Goal: Task Accomplishment & Management: Complete application form

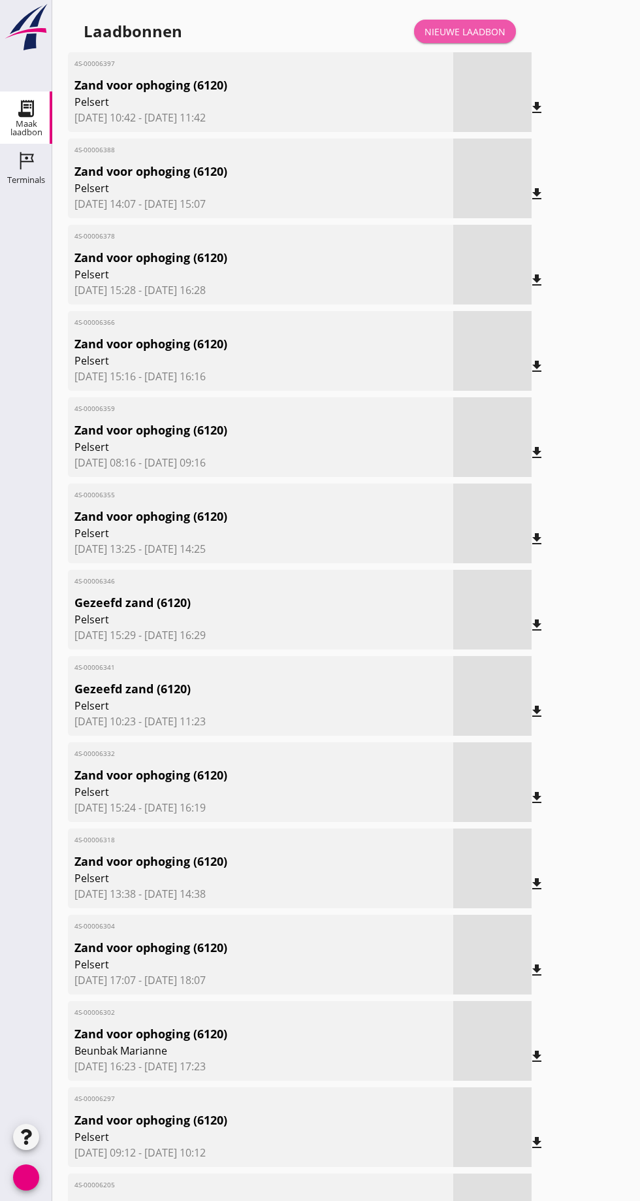
click at [464, 33] on font "Nieuwe laadbon" at bounding box center [465, 31] width 81 height 12
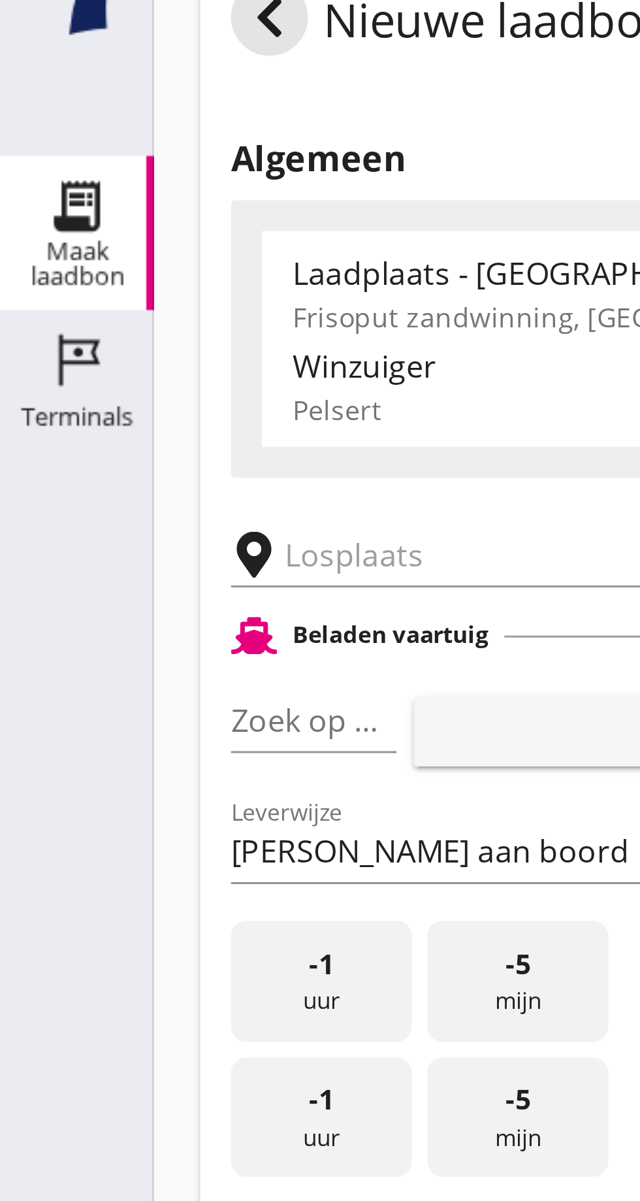
click at [121, 227] on input "text" at bounding box center [208, 226] width 223 height 21
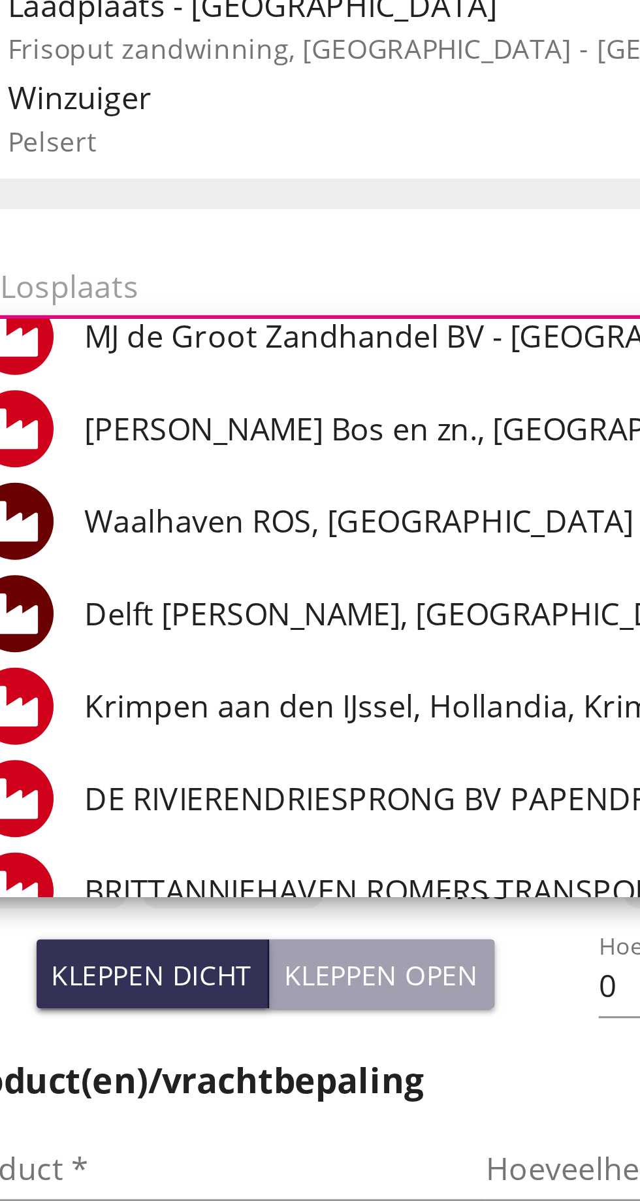
scroll to position [65, 0]
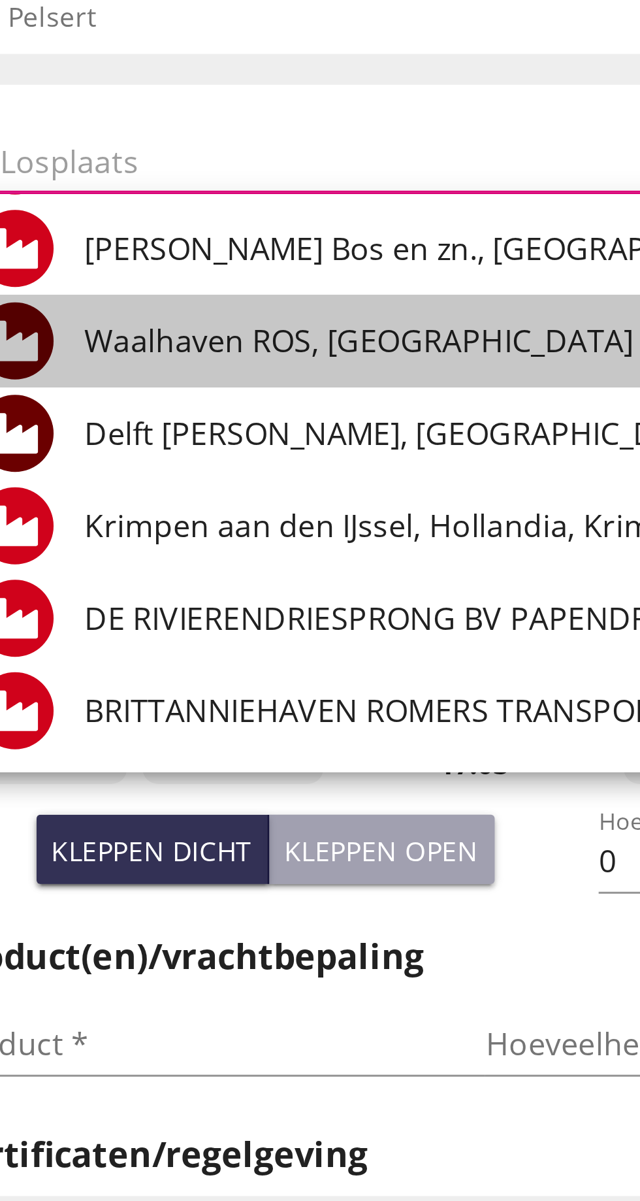
click at [179, 282] on font "Waalhaven ROS, [GEOGRAPHIC_DATA]" at bounding box center [218, 287] width 186 height 14
type input "Waalhaven ROS, [GEOGRAPHIC_DATA]"
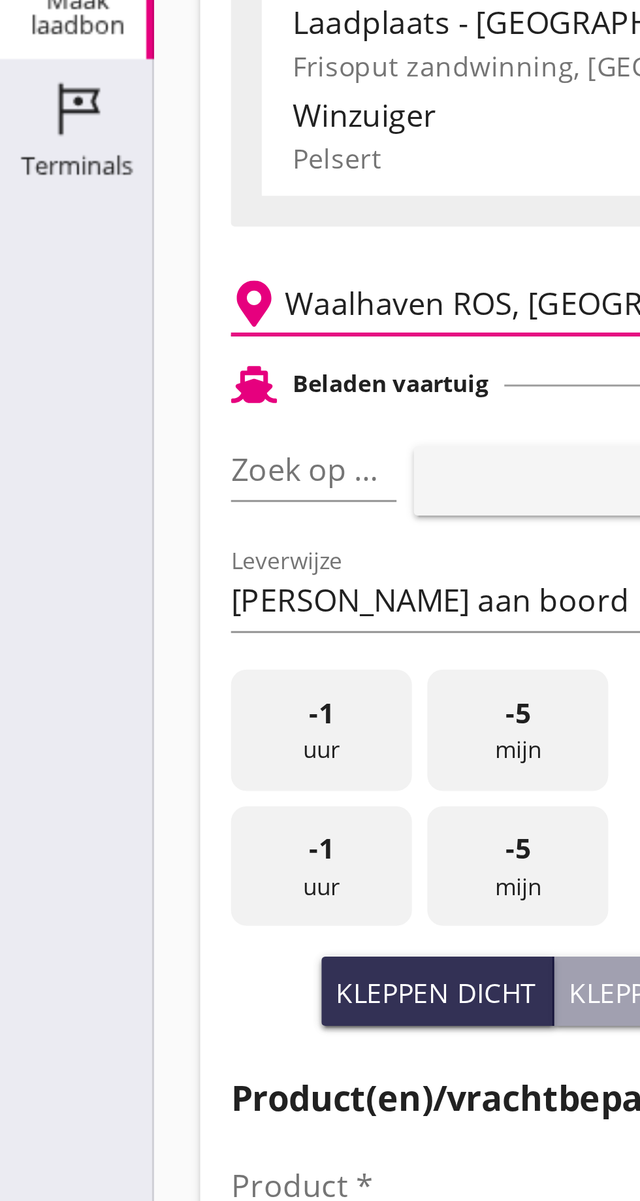
click at [120, 284] on font "pijl_drop_down" at bounding box center [126, 283] width 219 height 16
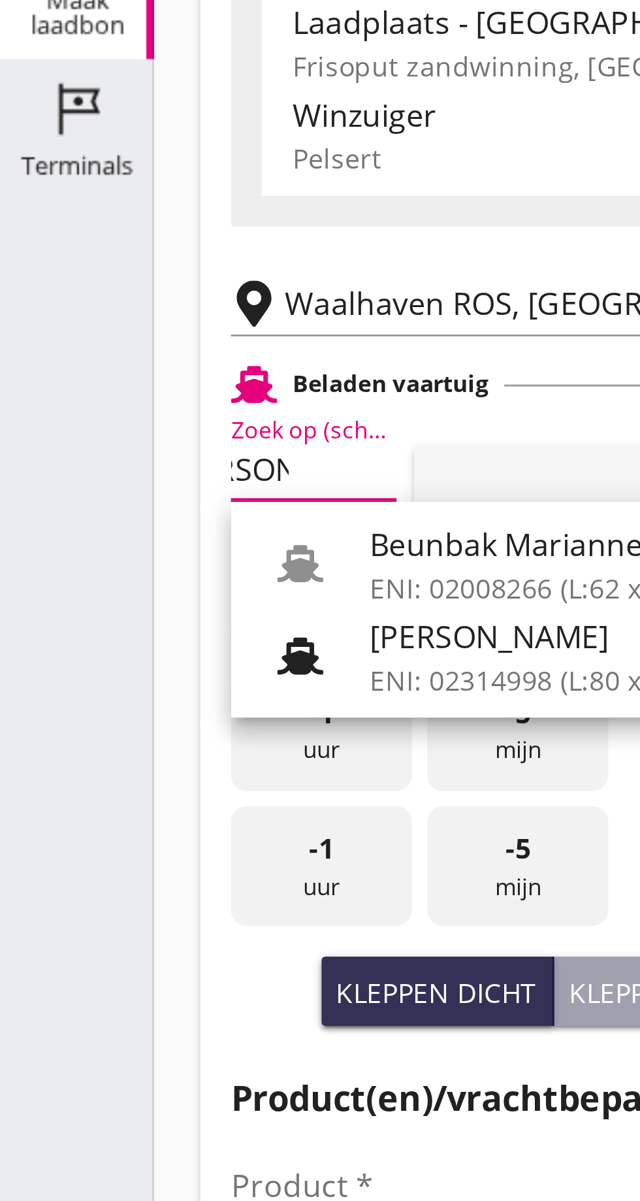
scroll to position [0, 27]
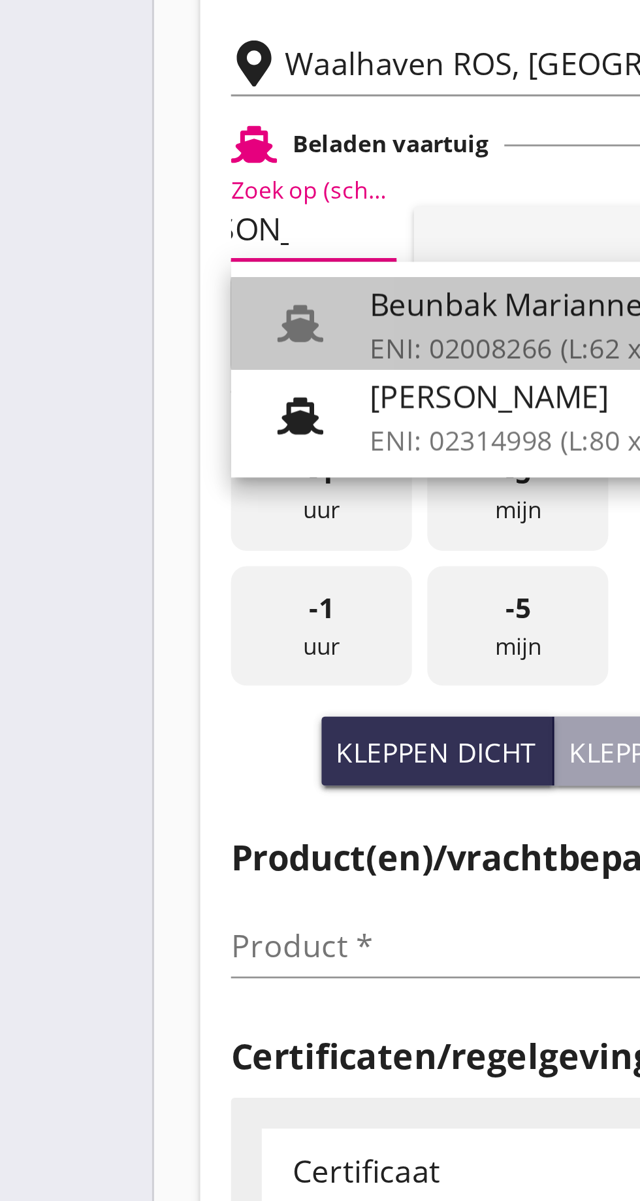
click at [172, 321] on font "ENI: 02008266 (L:62 x B:8.18)" at bounding box center [187, 323] width 124 height 12
type input "Beunbak Marianne"
type input "[PERSON_NAME]"
type input "551"
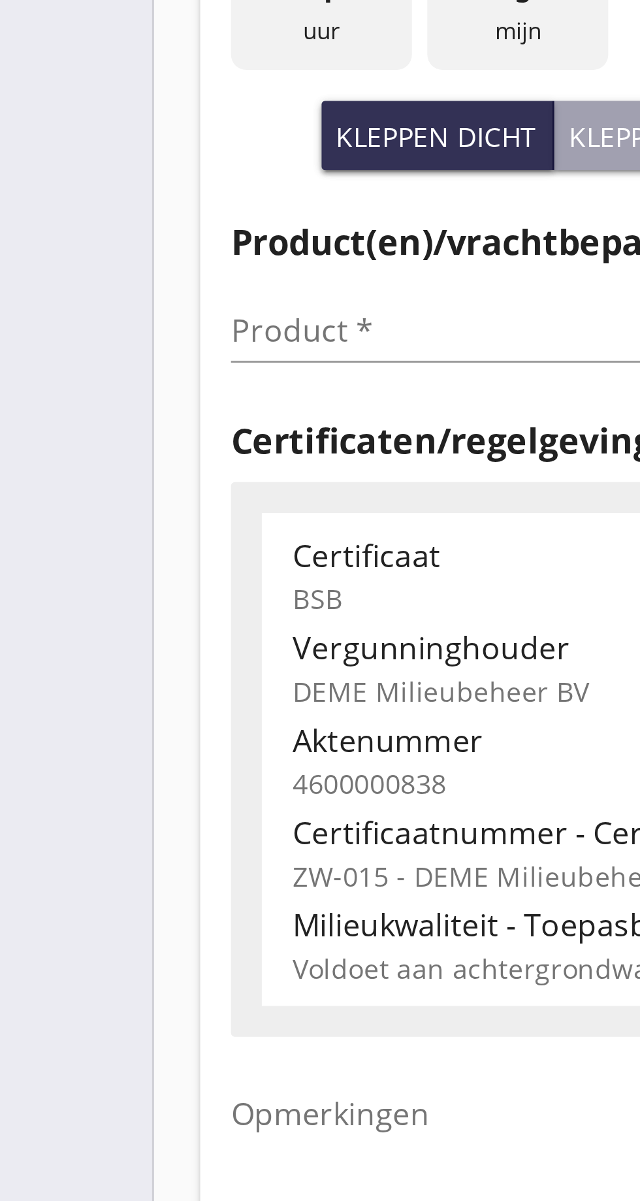
type input "Beunbak Marianne"
click at [103, 527] on input "Product *" at bounding box center [160, 525] width 165 height 21
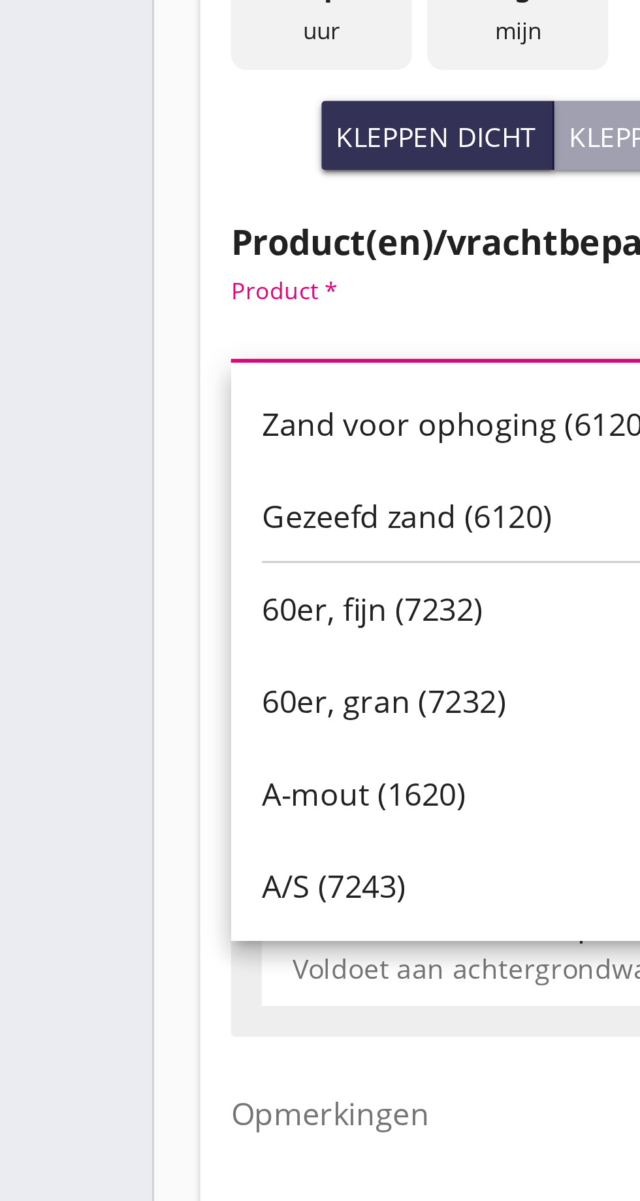
scroll to position [0, 0]
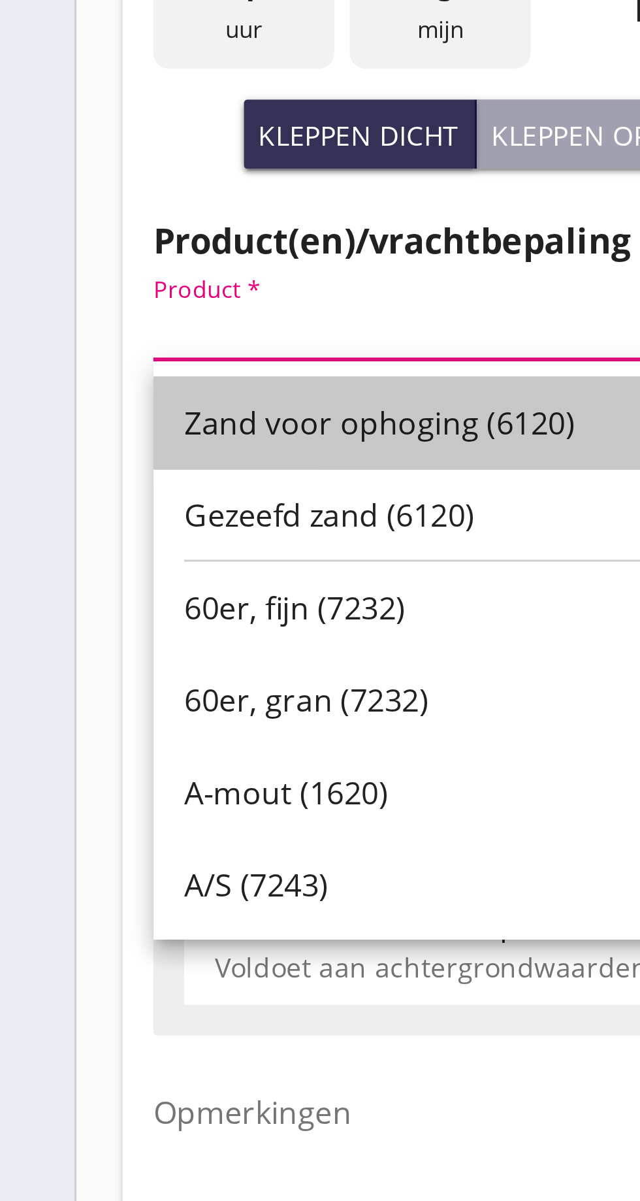
click at [173, 556] on font "Zand voor ophoging (6120)" at bounding box center [155, 558] width 133 height 14
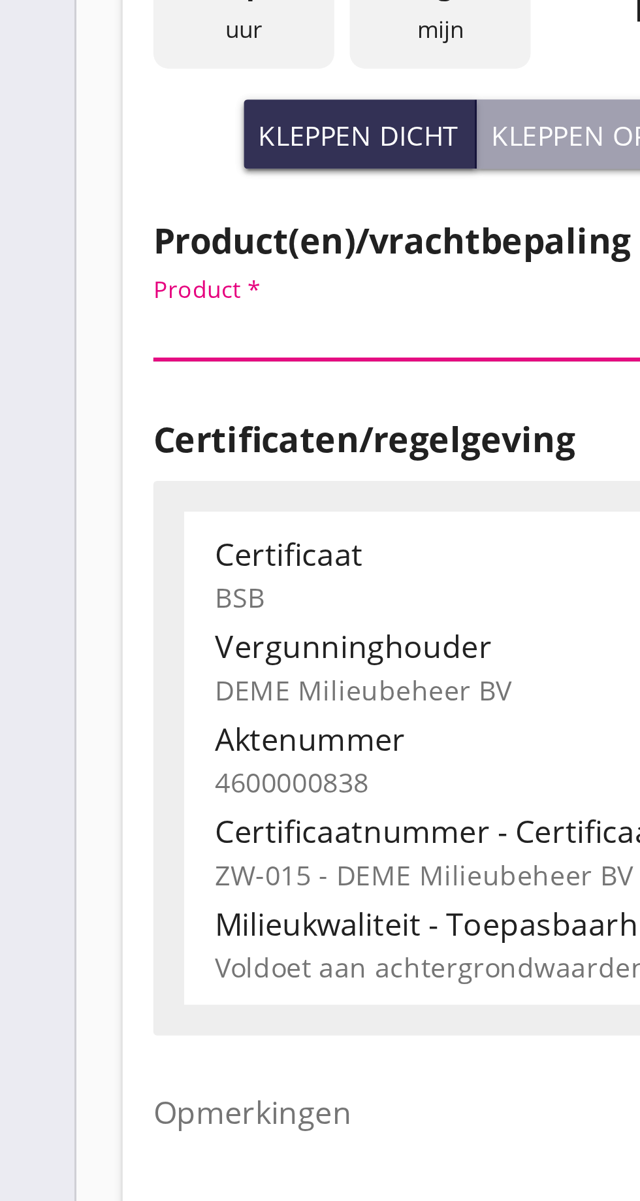
type input "Zand voor ophoging (6120)"
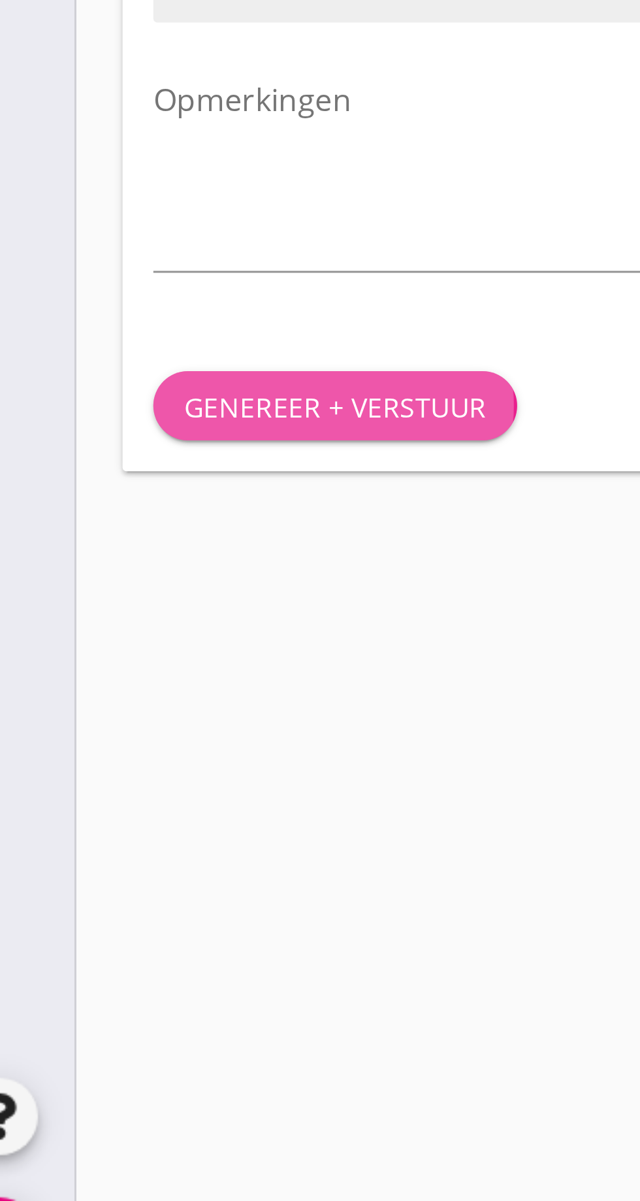
click at [154, 897] on font "Genereer + verstuur" at bounding box center [140, 896] width 103 height 12
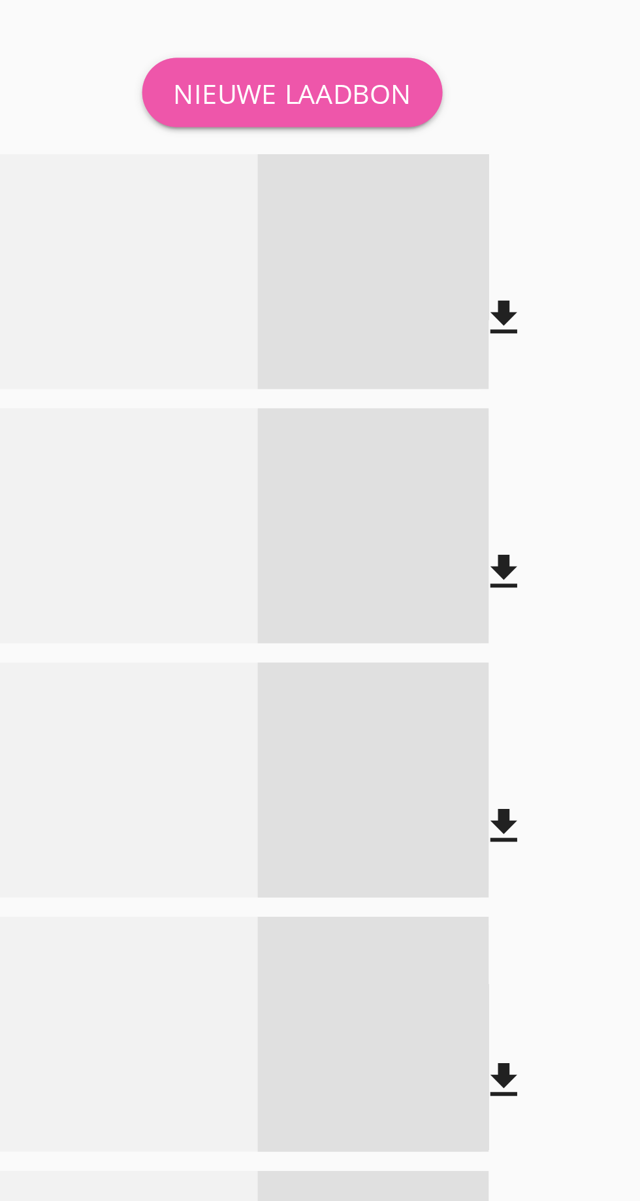
click at [474, 27] on font "Nieuwe laadbon" at bounding box center [465, 31] width 81 height 12
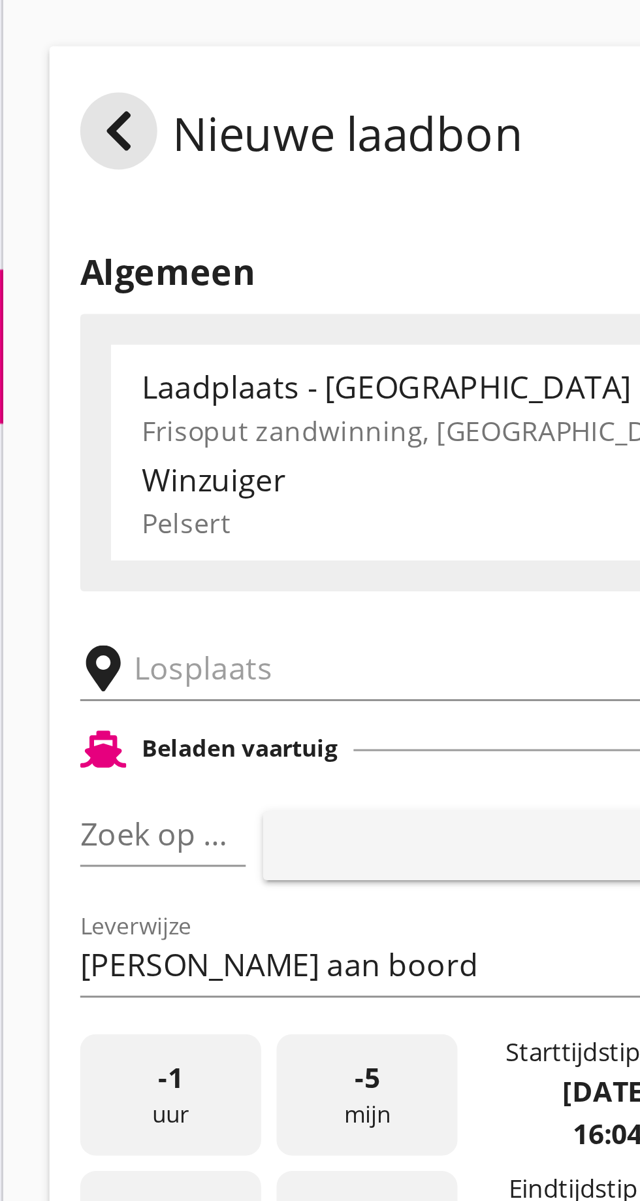
click at [117, 224] on input "text" at bounding box center [208, 226] width 223 height 21
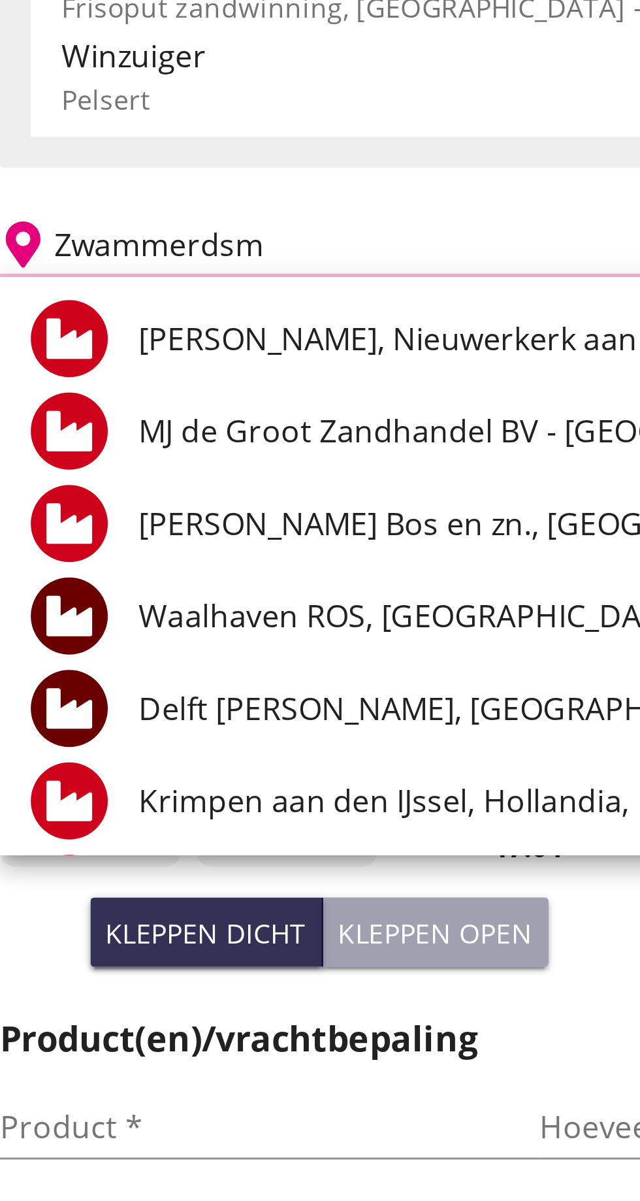
click at [186, 222] on input "Zwammerdsm" at bounding box center [208, 226] width 223 height 21
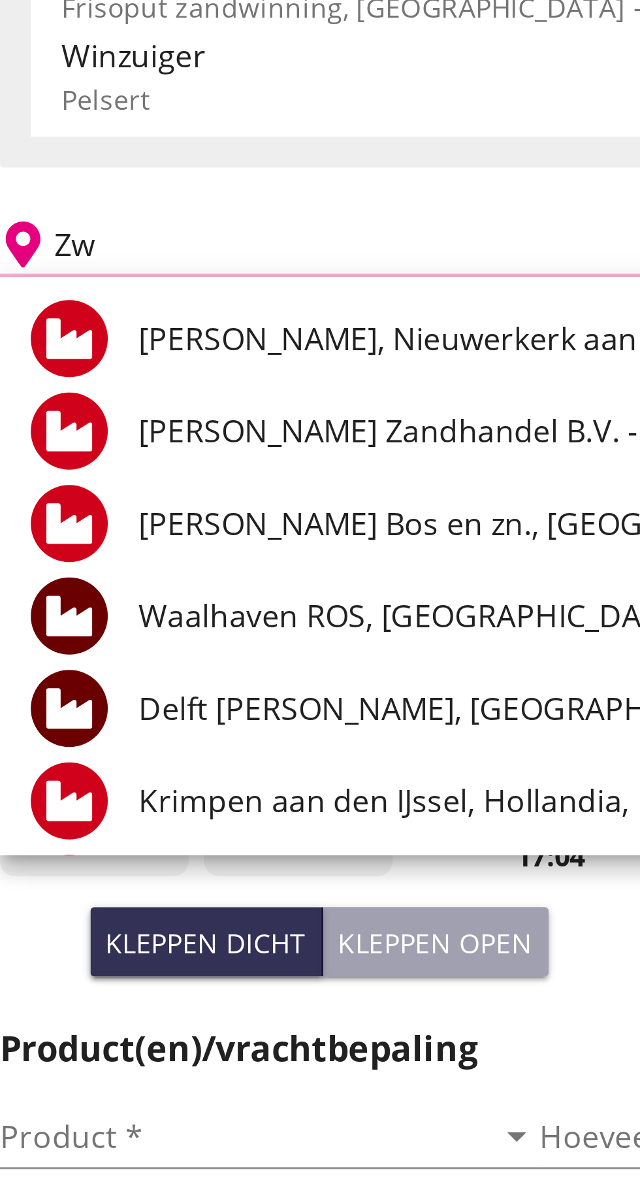
type input "Z"
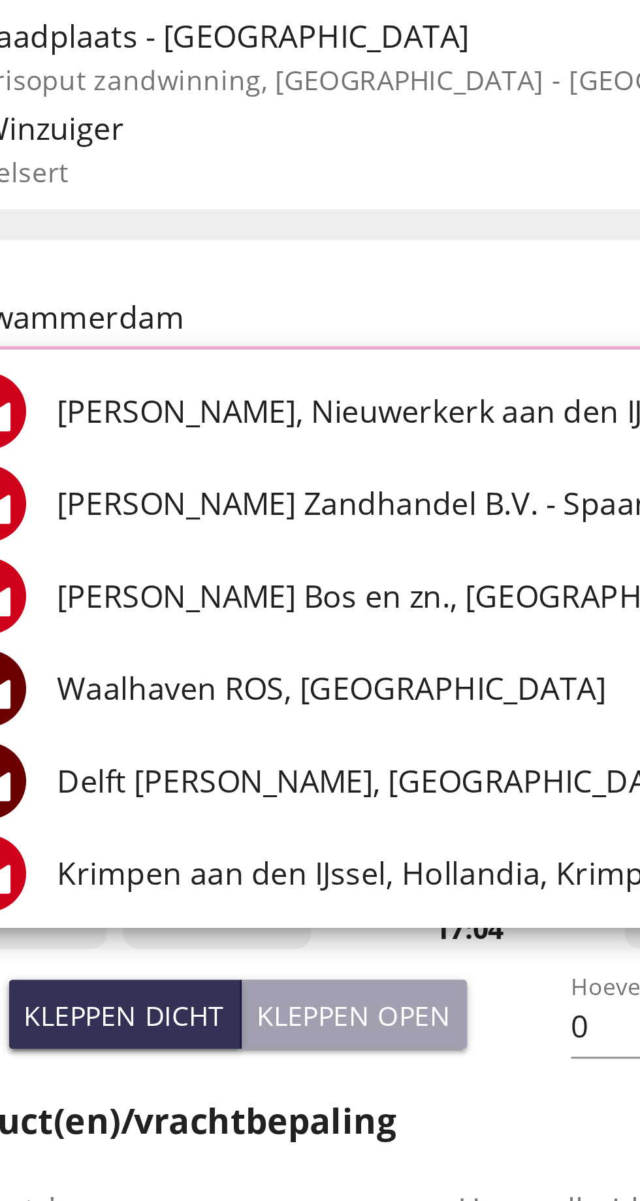
click at [186, 223] on input "Zwammerdam" at bounding box center [271, 226] width 349 height 21
type input "Z"
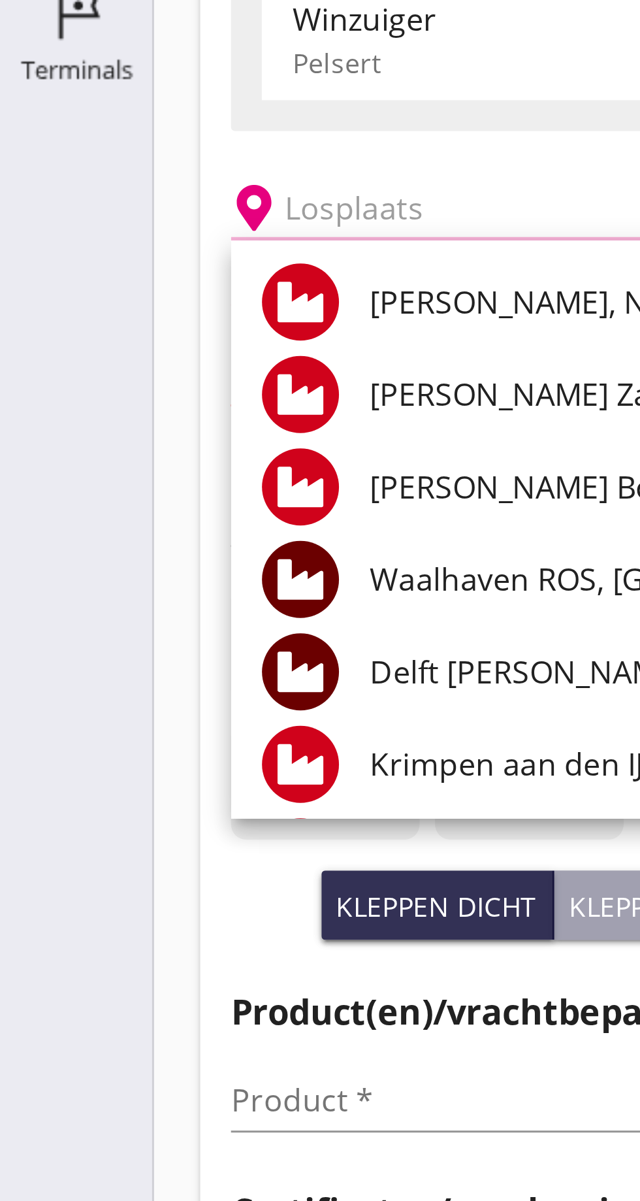
click at [117, 222] on input "text" at bounding box center [271, 226] width 349 height 21
type input "Zwammerdam"
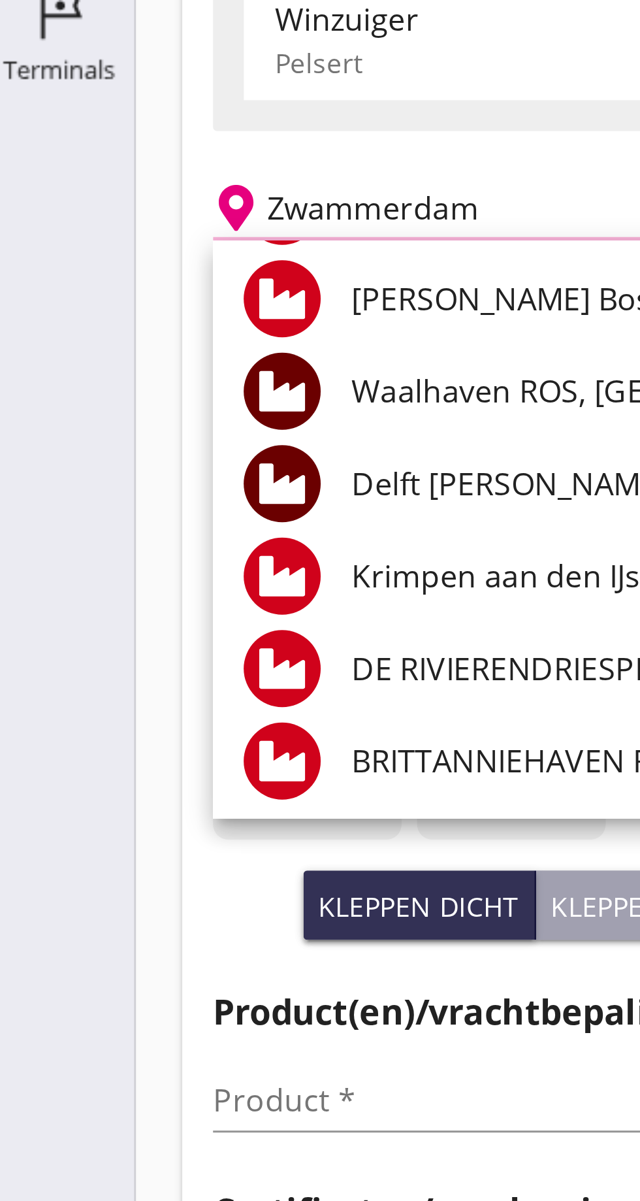
scroll to position [65, 0]
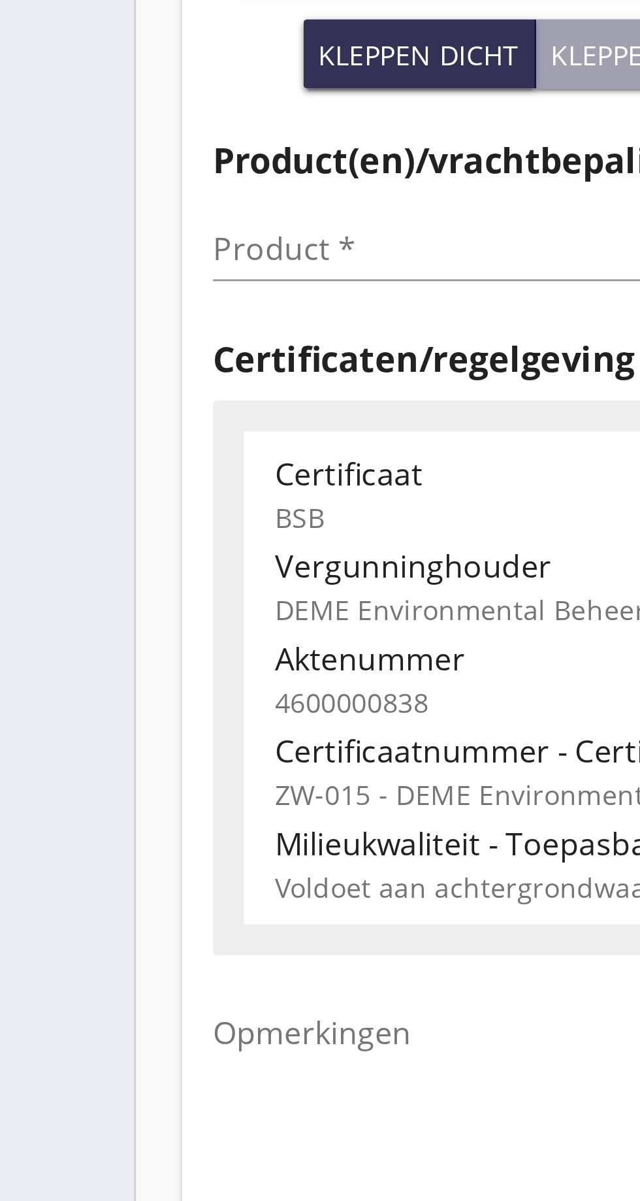
click at [106, 534] on input "Product *" at bounding box center [160, 529] width 165 height 21
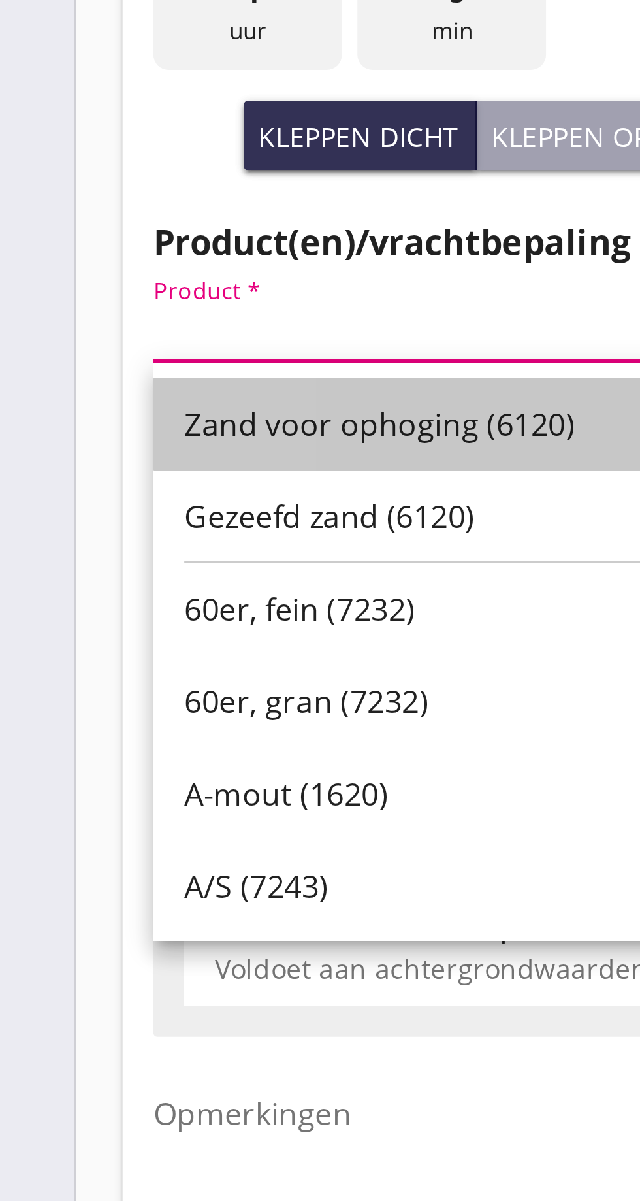
click at [152, 562] on div "Zand voor ophoging (6120)" at bounding box center [170, 561] width 162 height 16
type input "Zand voor ophoging (6120)"
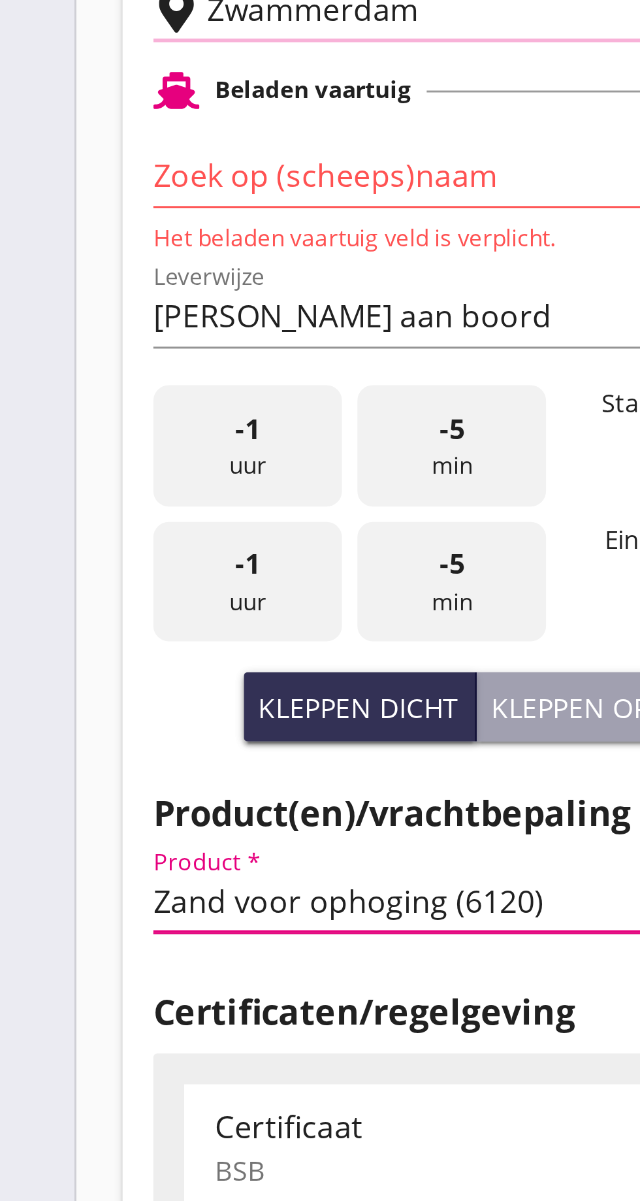
click at [96, 280] on input "Zoek op (scheeps)naam" at bounding box center [150, 282] width 145 height 21
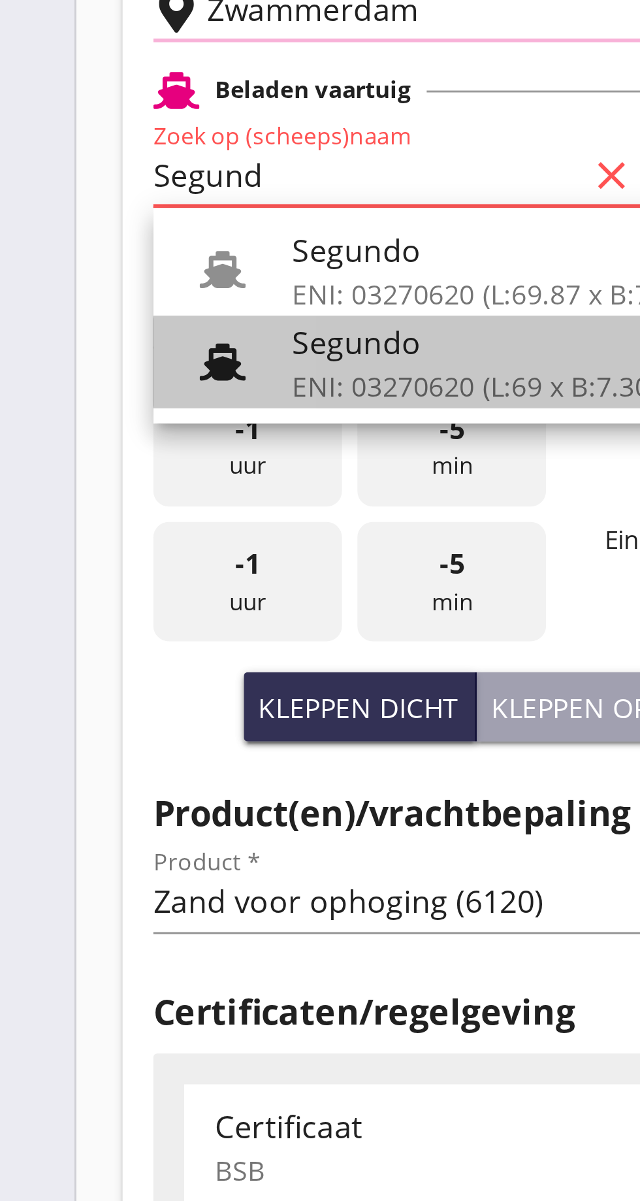
click at [171, 344] on div "Segundo" at bounding box center [193, 340] width 137 height 16
type input "Segundo"
type input "[PERSON_NAME]"
type input "478"
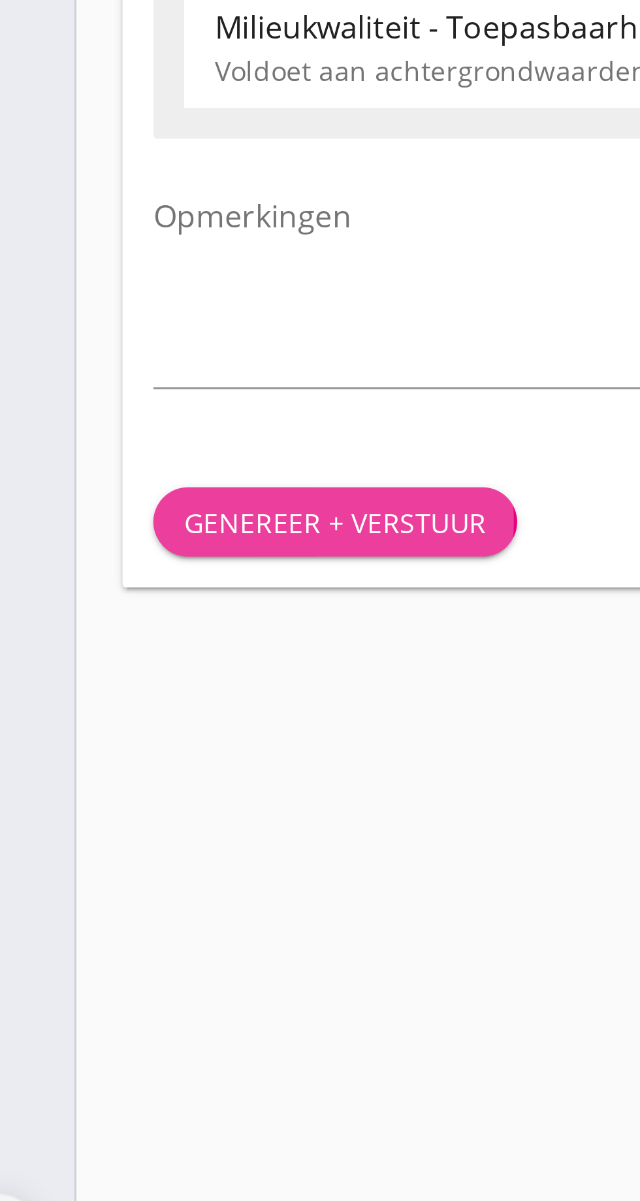
type input "Segundo"
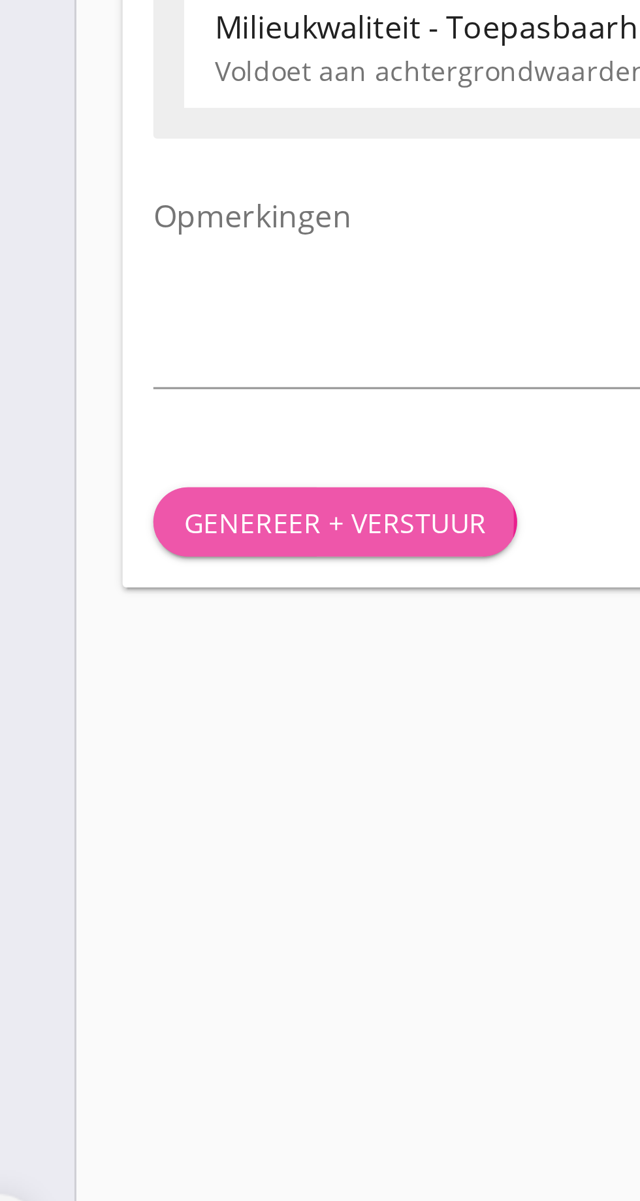
click at [152, 898] on div "Genereer + verstuur" at bounding box center [140, 896] width 103 height 14
click at [157, 917] on div "Genereer + verstuur" at bounding box center [140, 918] width 103 height 14
click at [150, 916] on div "Genereer + verstuur" at bounding box center [140, 918] width 103 height 14
click at [146, 917] on div "Genereer + verstuur" at bounding box center [140, 918] width 103 height 14
click at [154, 915] on div "Genereer + verstuur" at bounding box center [140, 918] width 103 height 14
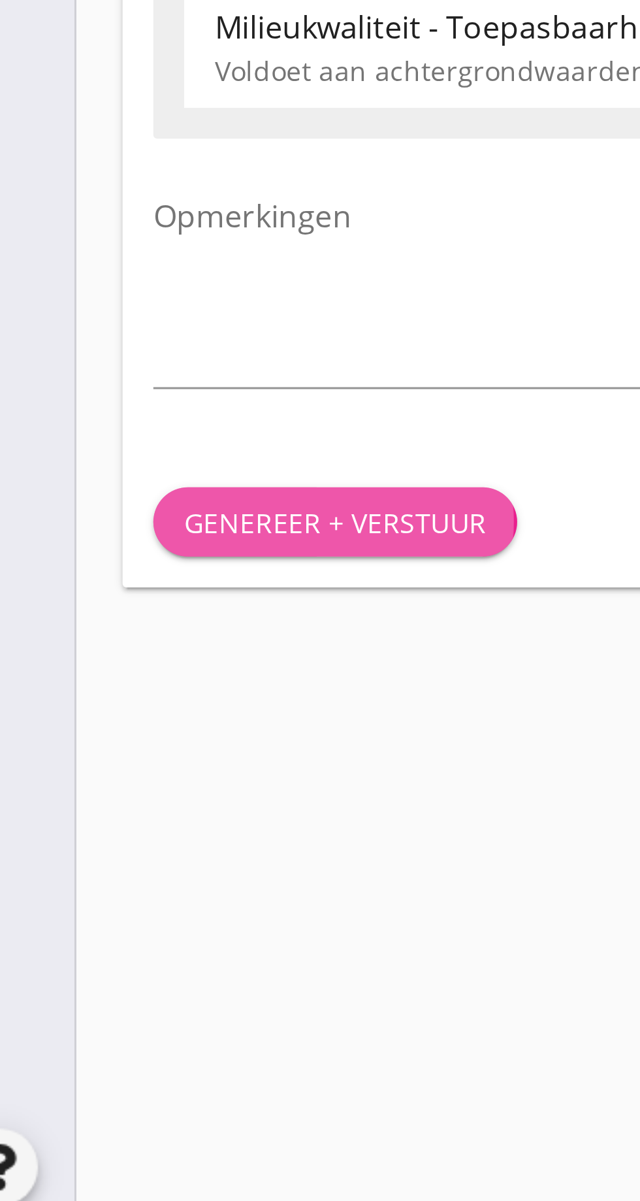
click at [144, 917] on div "Genereer + verstuur" at bounding box center [140, 918] width 103 height 14
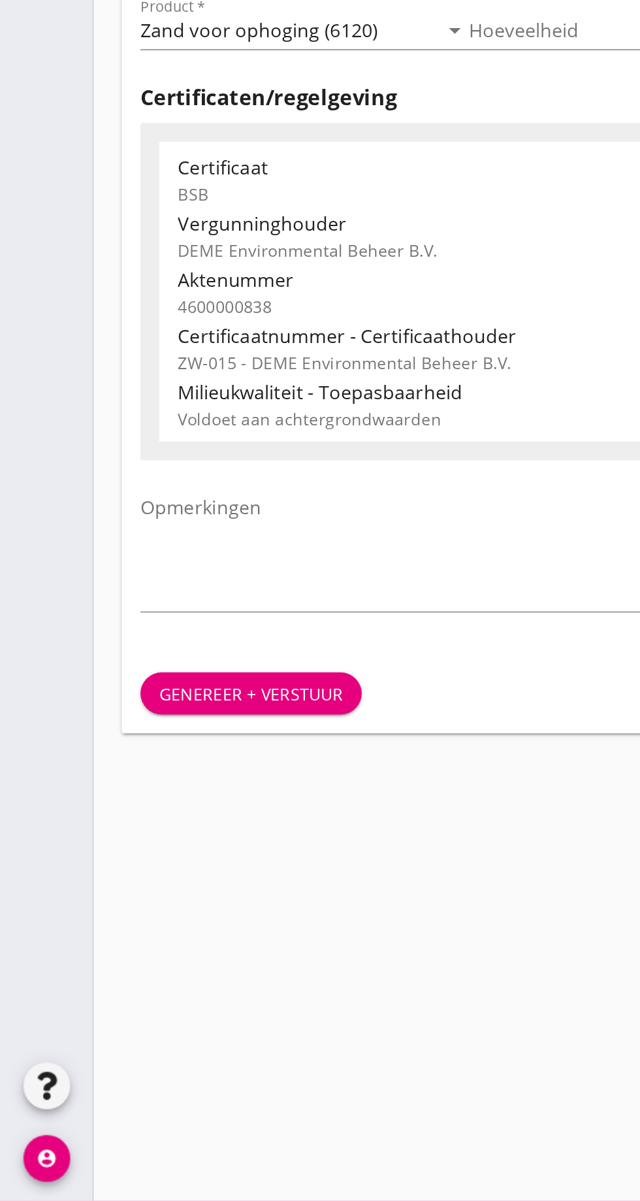
scroll to position [0, 0]
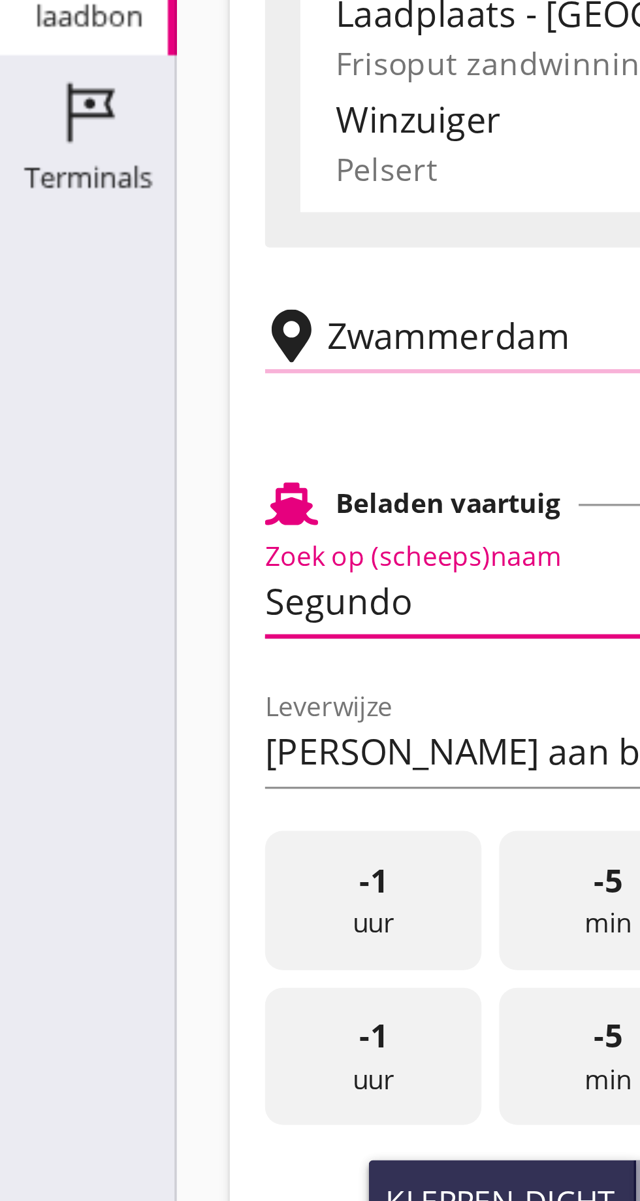
click at [108, 222] on input "Zwammerdam" at bounding box center [271, 226] width 349 height 21
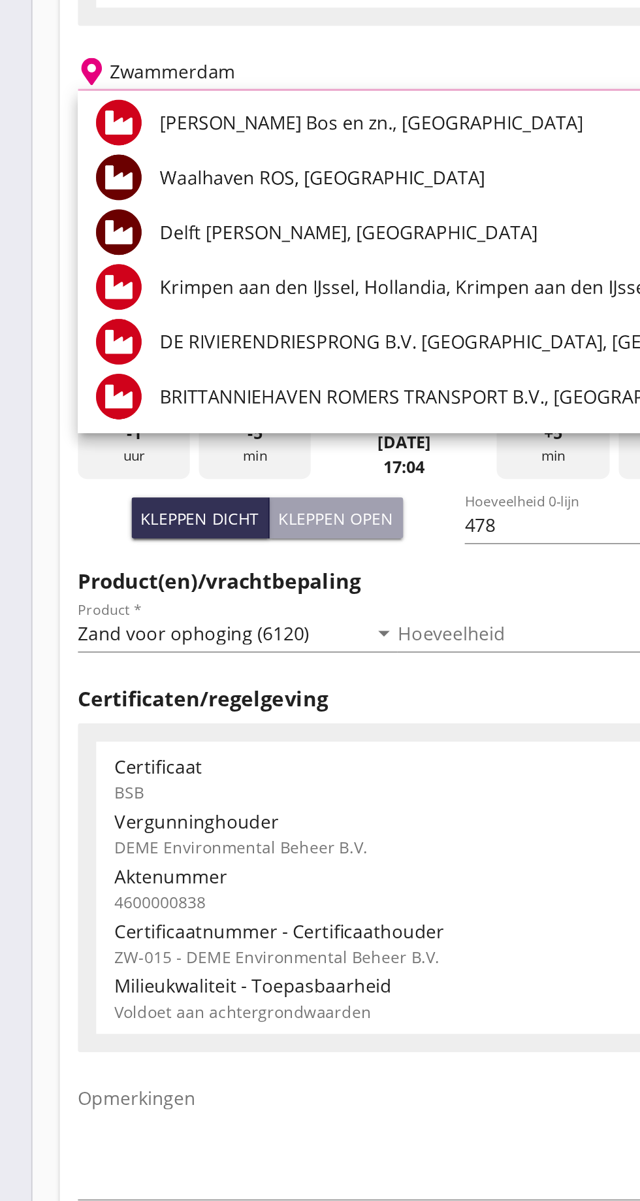
click at [197, 252] on div "[PERSON_NAME] Bos en zn., [GEOGRAPHIC_DATA]" at bounding box center [306, 256] width 363 height 16
type input "[PERSON_NAME] Bos en zn., [GEOGRAPHIC_DATA]"
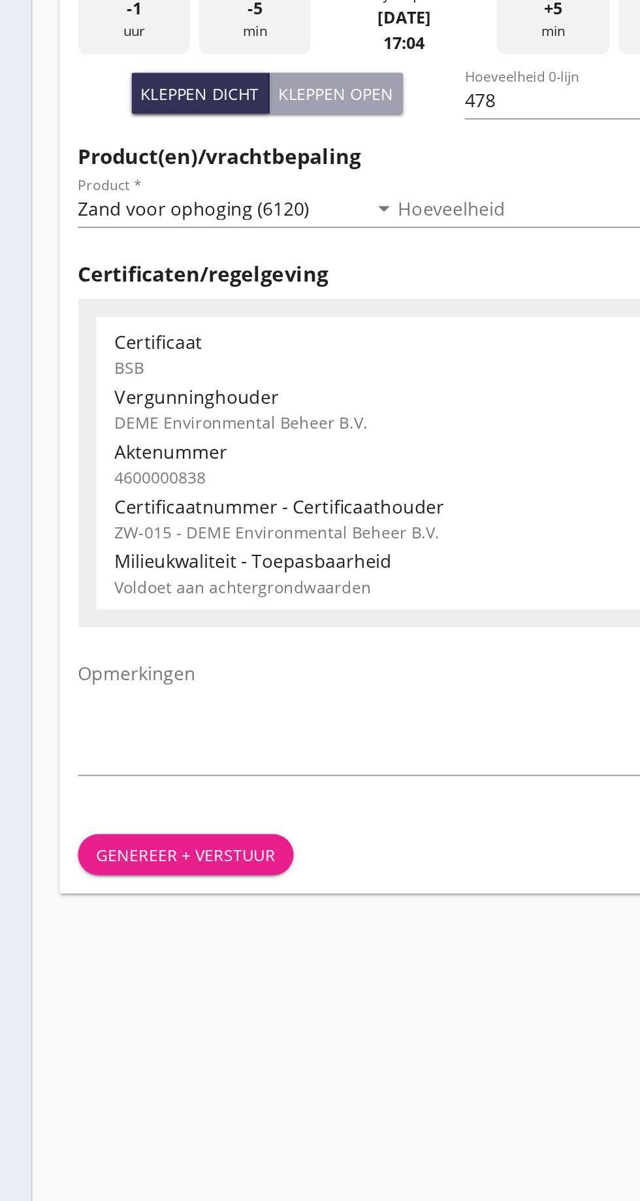
click at [145, 903] on button "Genereer + verstuur" at bounding box center [139, 896] width 123 height 24
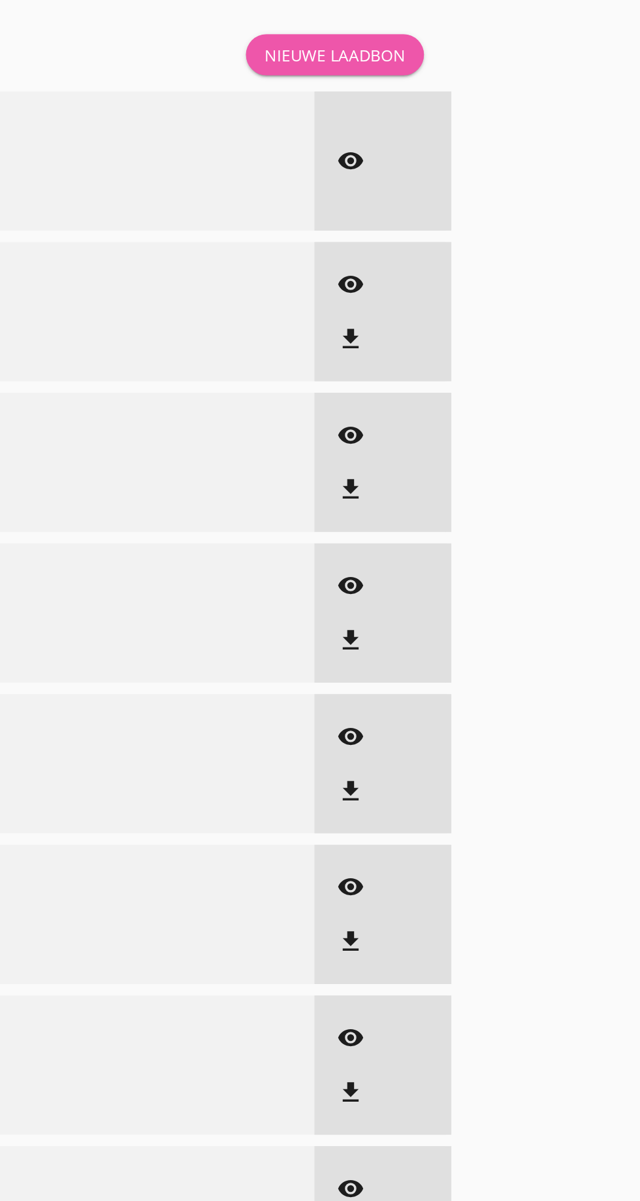
click at [464, 33] on div "Nieuwe laadbon" at bounding box center [465, 32] width 81 height 14
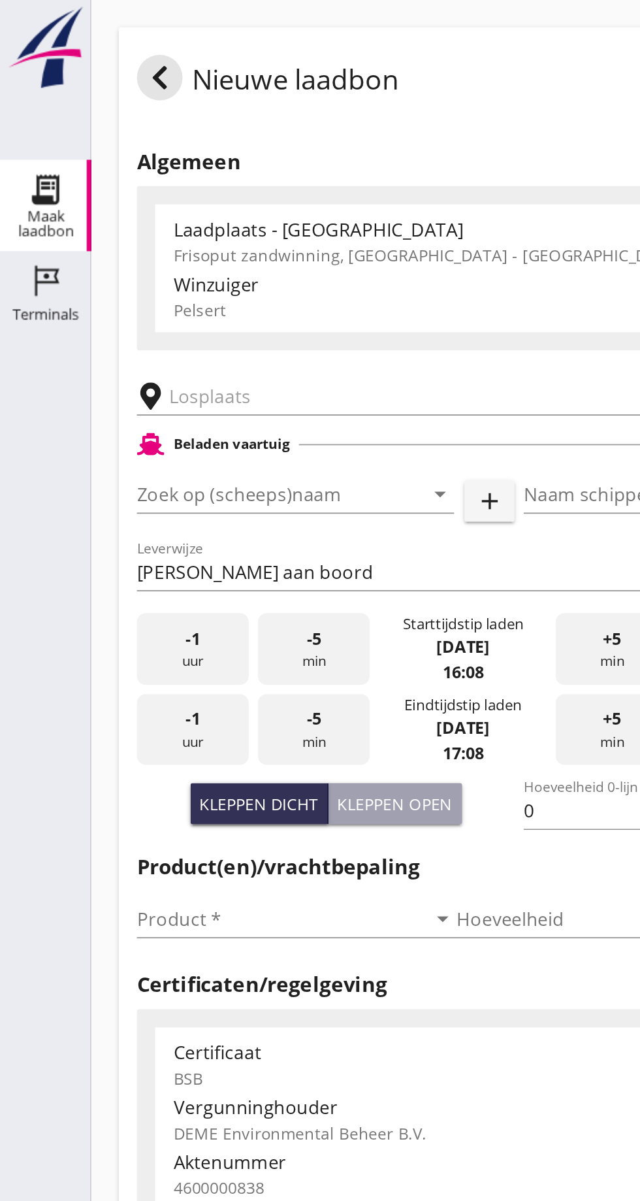
click at [148, 229] on input "text" at bounding box center [271, 226] width 349 height 21
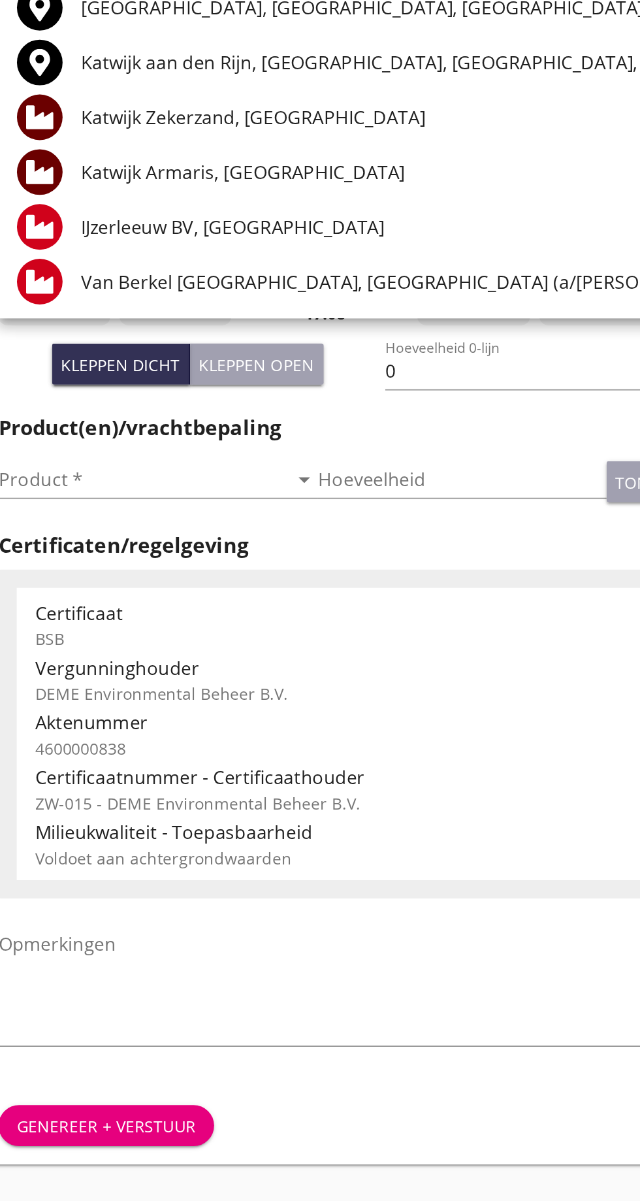
scroll to position [3, 0]
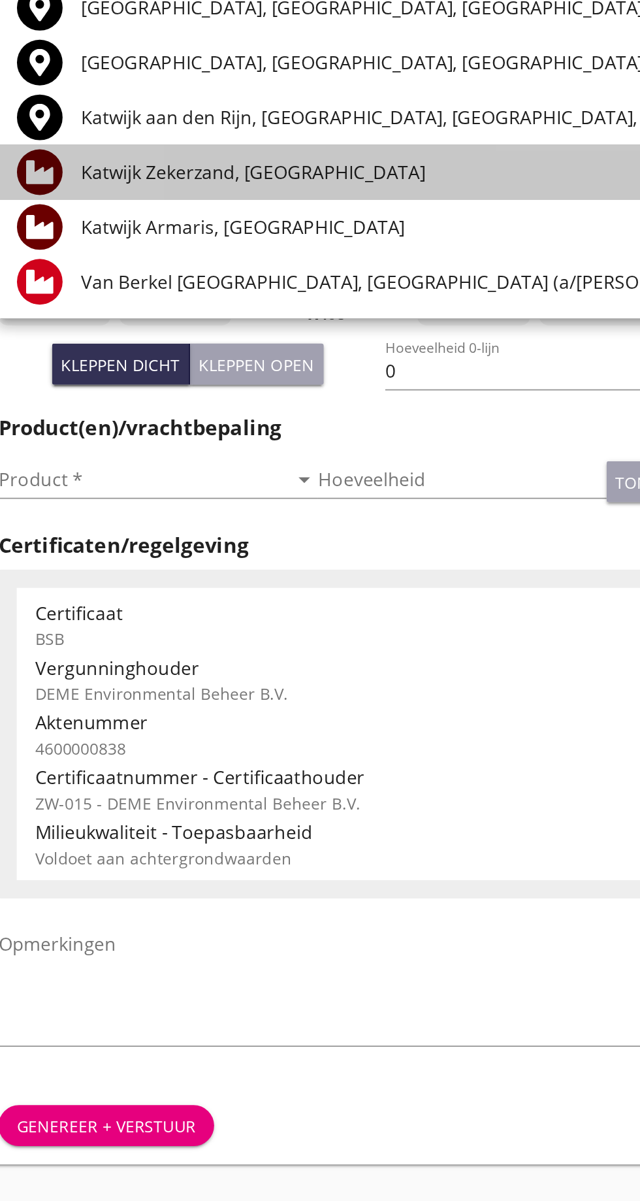
click at [197, 350] on div "Katwijk Zekerzand, [GEOGRAPHIC_DATA]" at bounding box center [340, 350] width 431 height 16
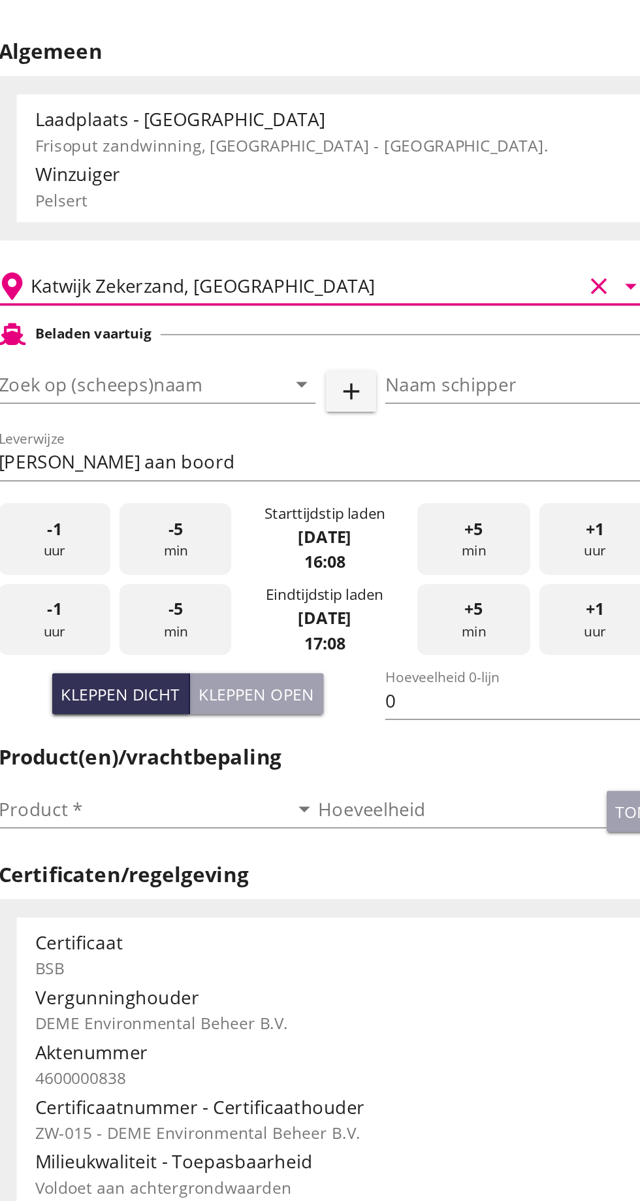
type input "Katwijk Zekerzand, [GEOGRAPHIC_DATA]"
click at [136, 285] on input "Zoek op (scheeps)naam" at bounding box center [150, 282] width 145 height 21
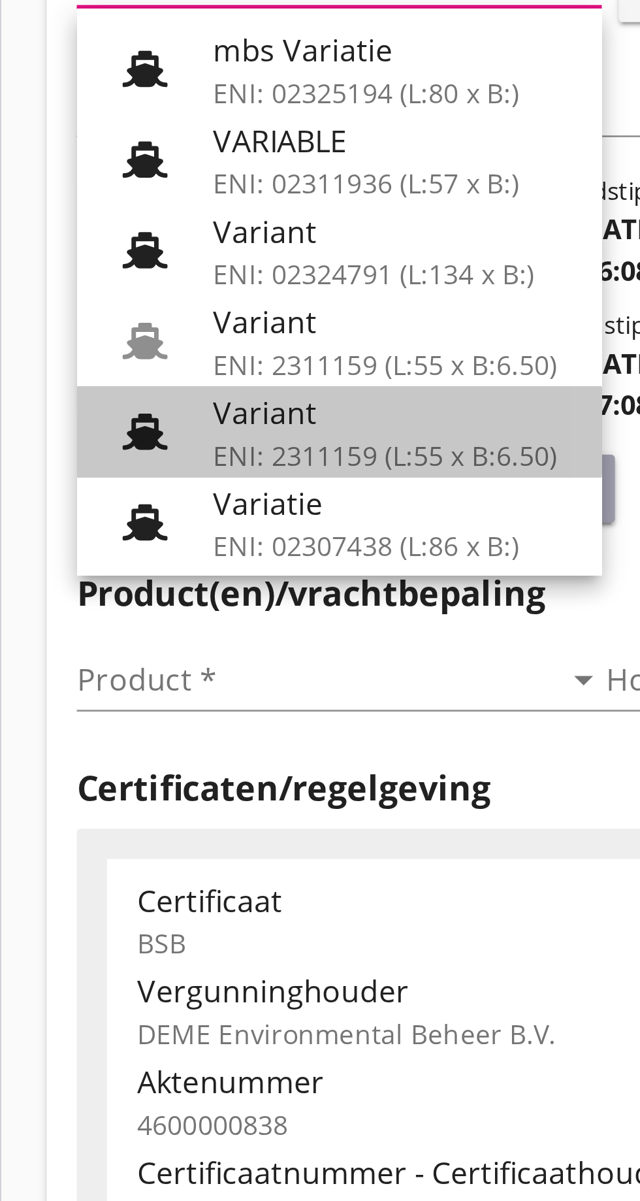
click at [167, 442] on div "ENI: 2311159 (L:55 x B:6.50)" at bounding box center [187, 449] width 124 height 14
type input "Variant"
type input "[PERSON_NAME]"
type input "337"
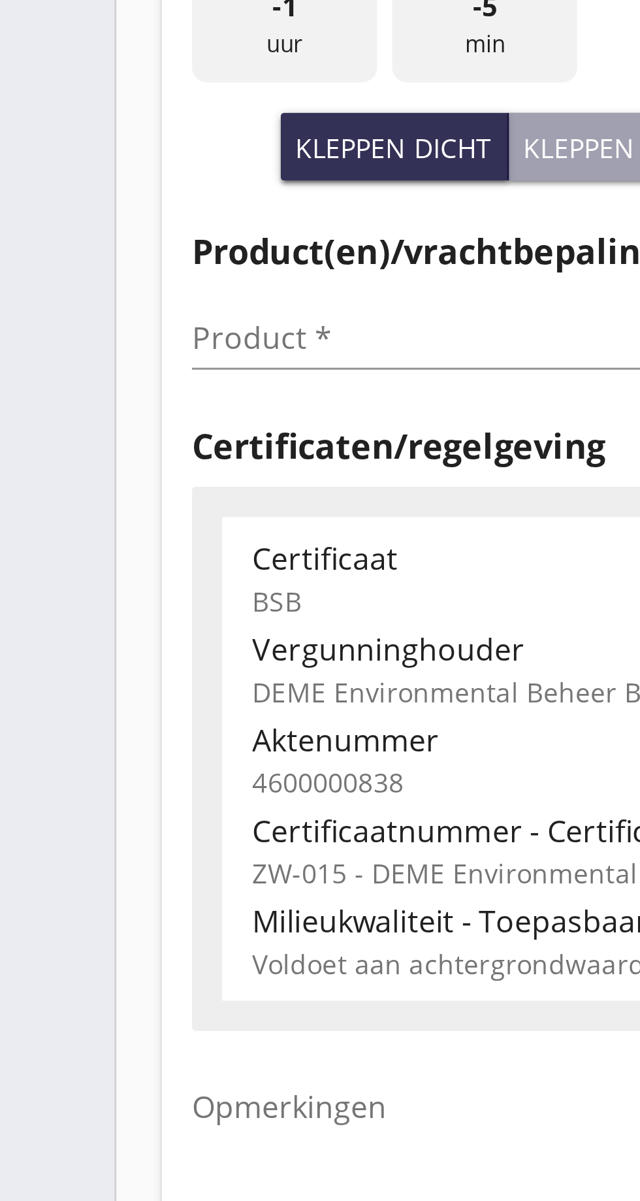
type input "Variant"
click at [108, 528] on input "Product *" at bounding box center [160, 525] width 165 height 21
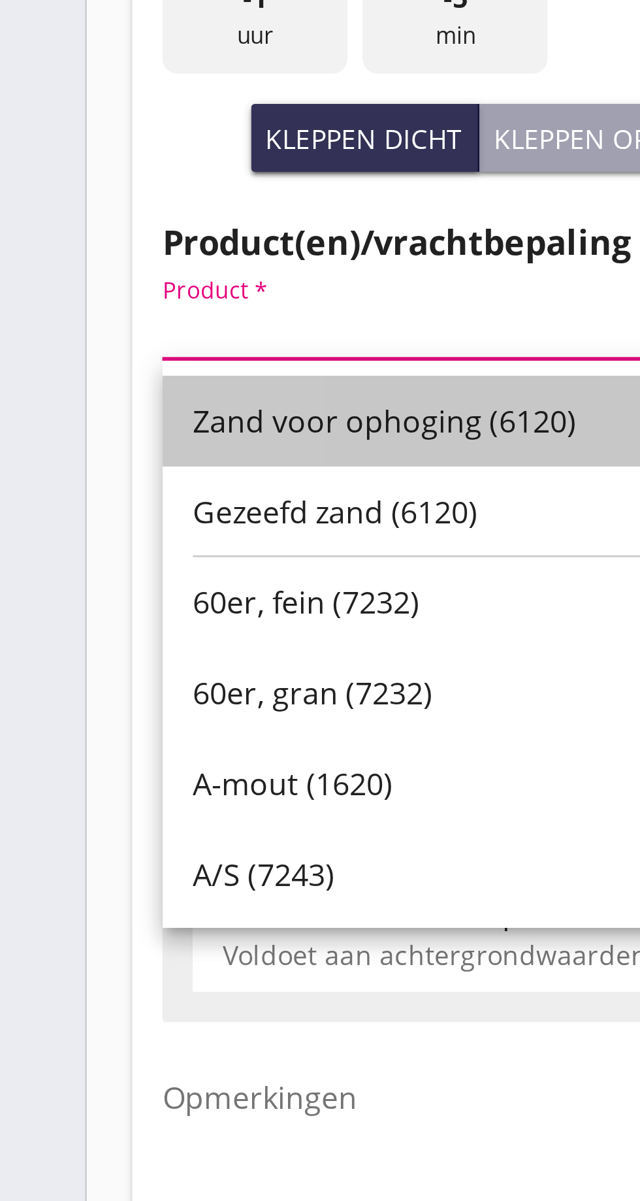
click at [166, 561] on div "Zand voor ophoging (6120)" at bounding box center [170, 558] width 162 height 16
type input "Zand voor ophoging (6120)"
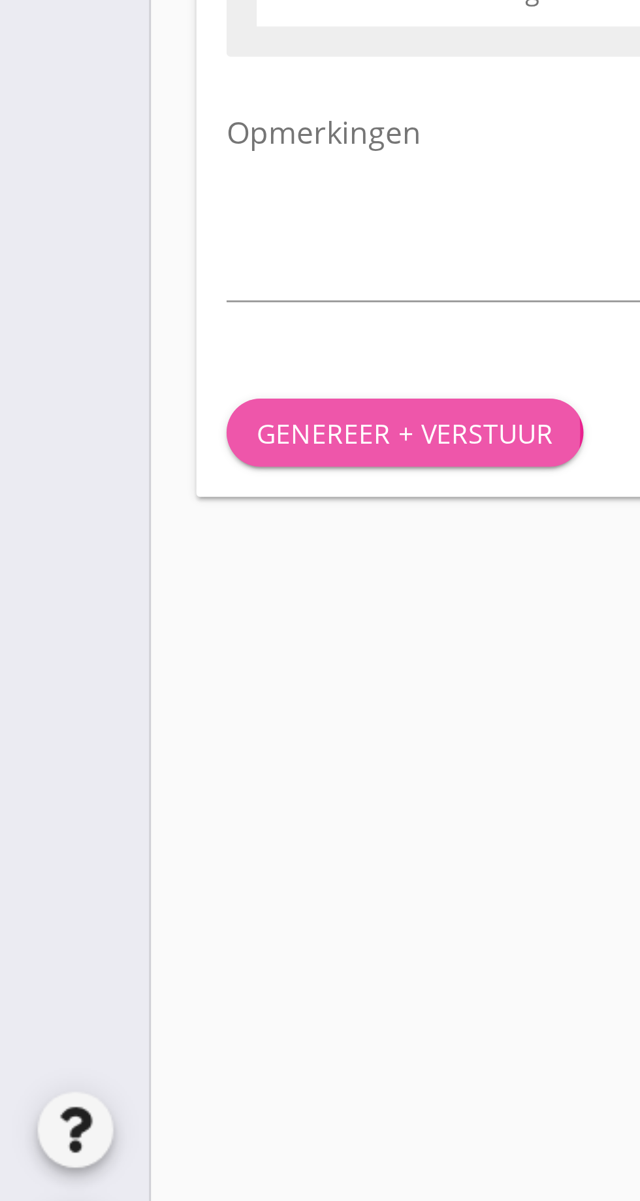
click at [153, 899] on div "Genereer + verstuur" at bounding box center [140, 896] width 103 height 14
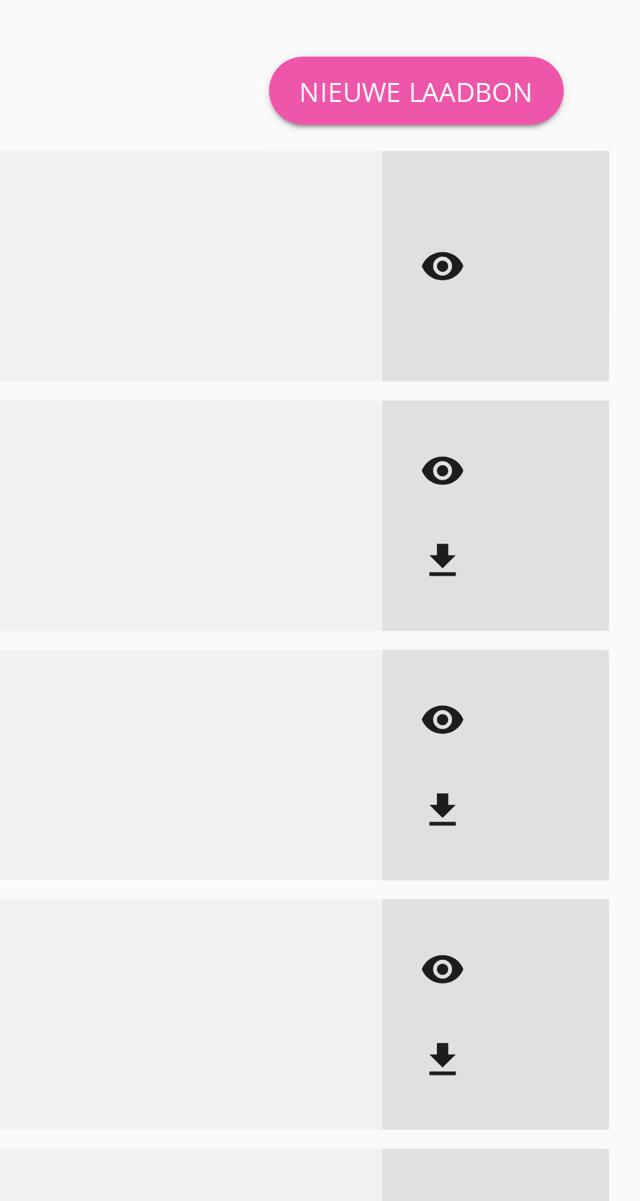
click at [464, 27] on div "Nieuwe laadbon" at bounding box center [465, 32] width 81 height 14
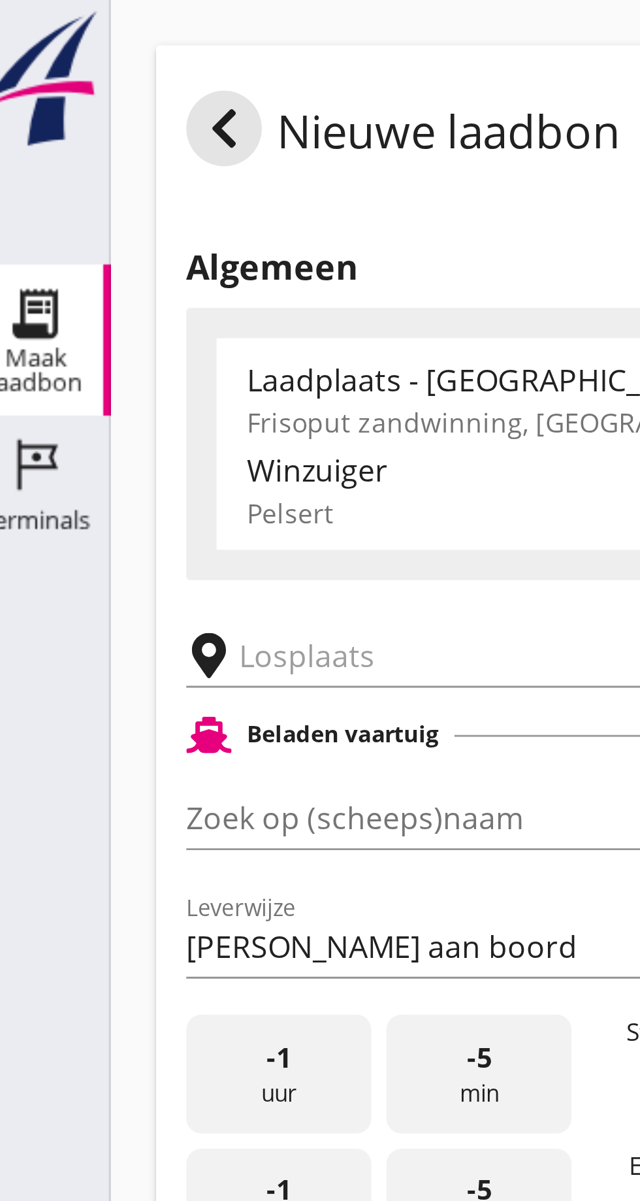
click at [116, 225] on input "text" at bounding box center [271, 226] width 349 height 21
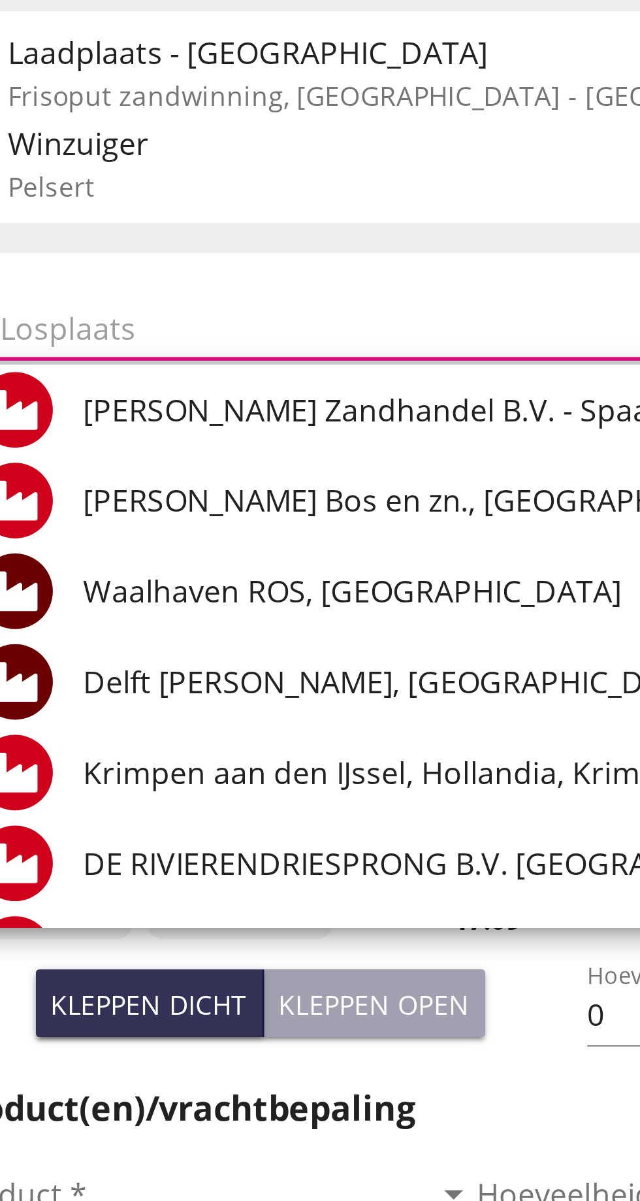
scroll to position [65, 0]
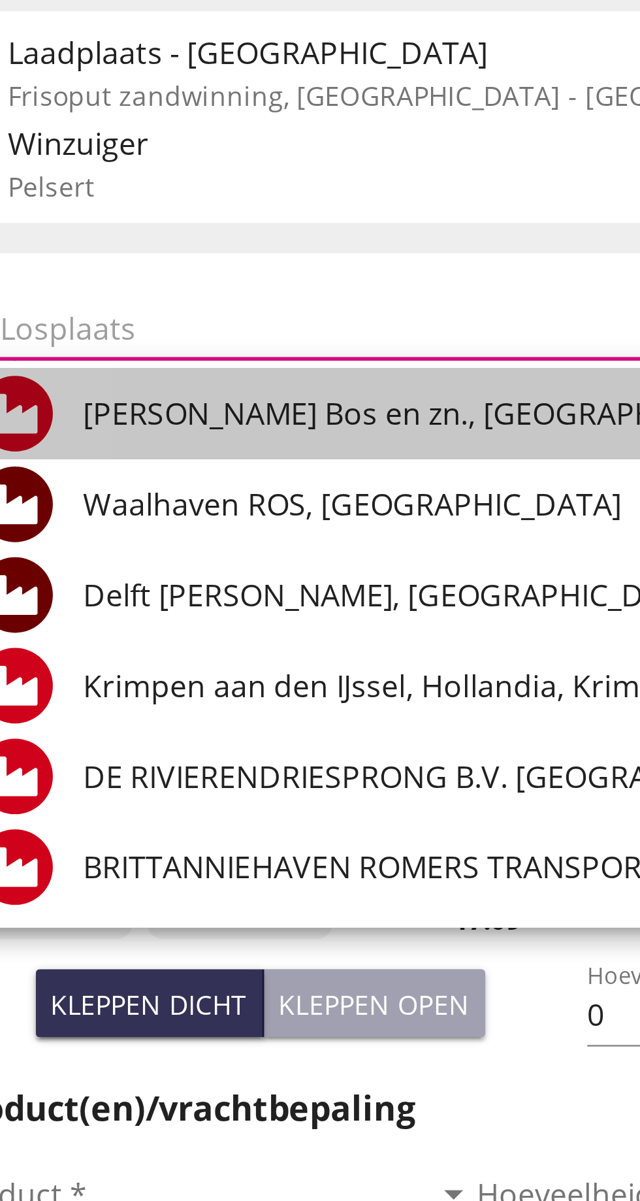
click at [179, 259] on div "[PERSON_NAME] Bos en zn., [GEOGRAPHIC_DATA]" at bounding box center [306, 256] width 363 height 16
type input "[PERSON_NAME] Bos en zn., [GEOGRAPHIC_DATA]"
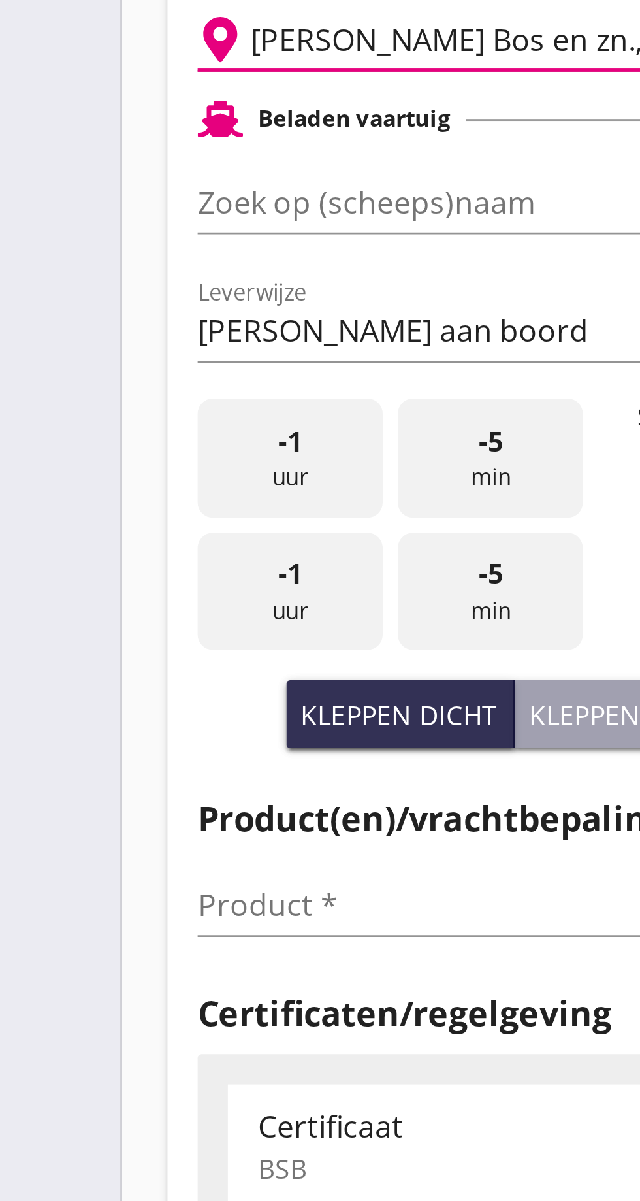
click at [110, 278] on input "Zoek op (scheeps)naam" at bounding box center [150, 282] width 145 height 21
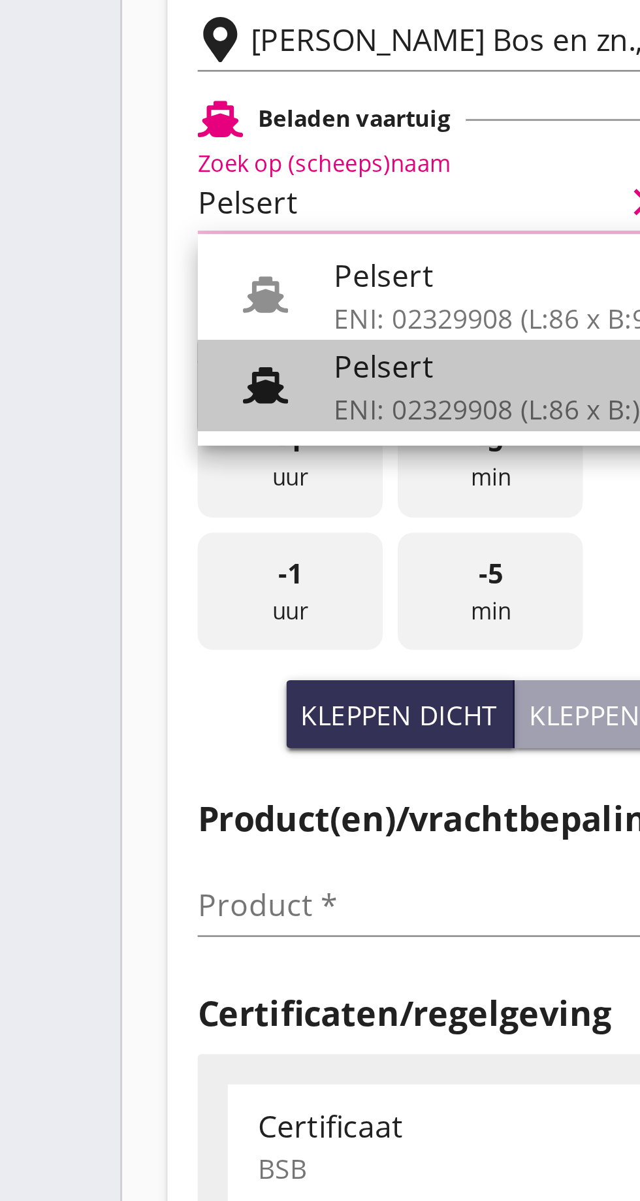
click at [157, 353] on div "ENI: 02329908 (L:86 x B:)" at bounding box center [187, 355] width 124 height 14
type input "Pelsert"
type input "[PERSON_NAME]"
type input "1087"
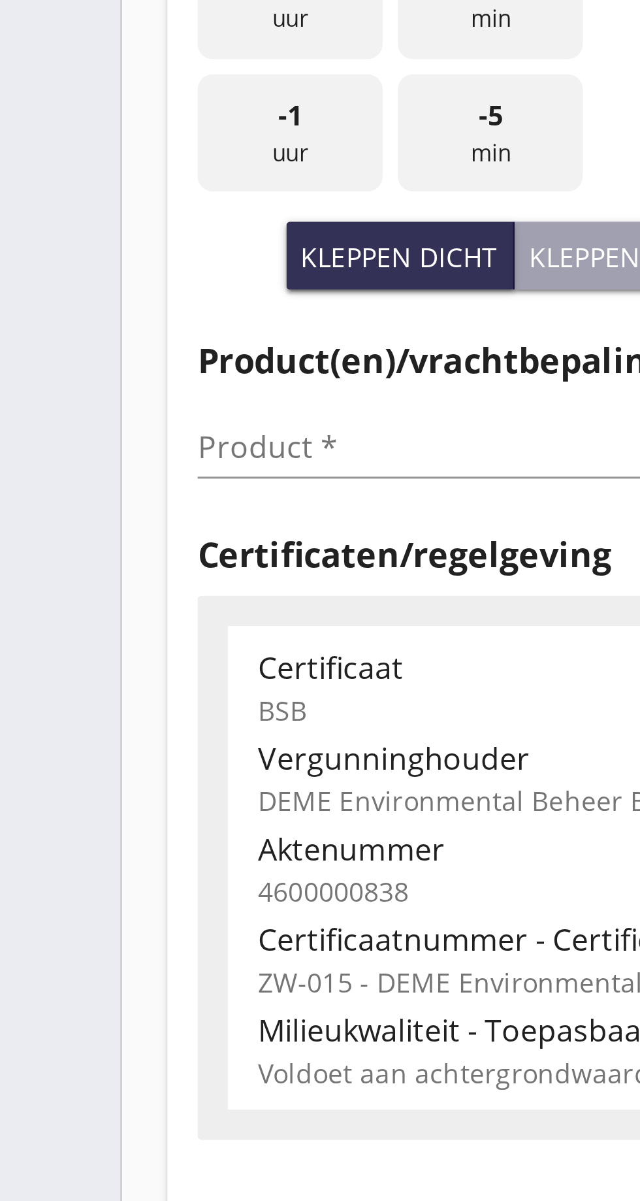
type input "Pelsert"
click at [101, 524] on input "Product *" at bounding box center [160, 525] width 165 height 21
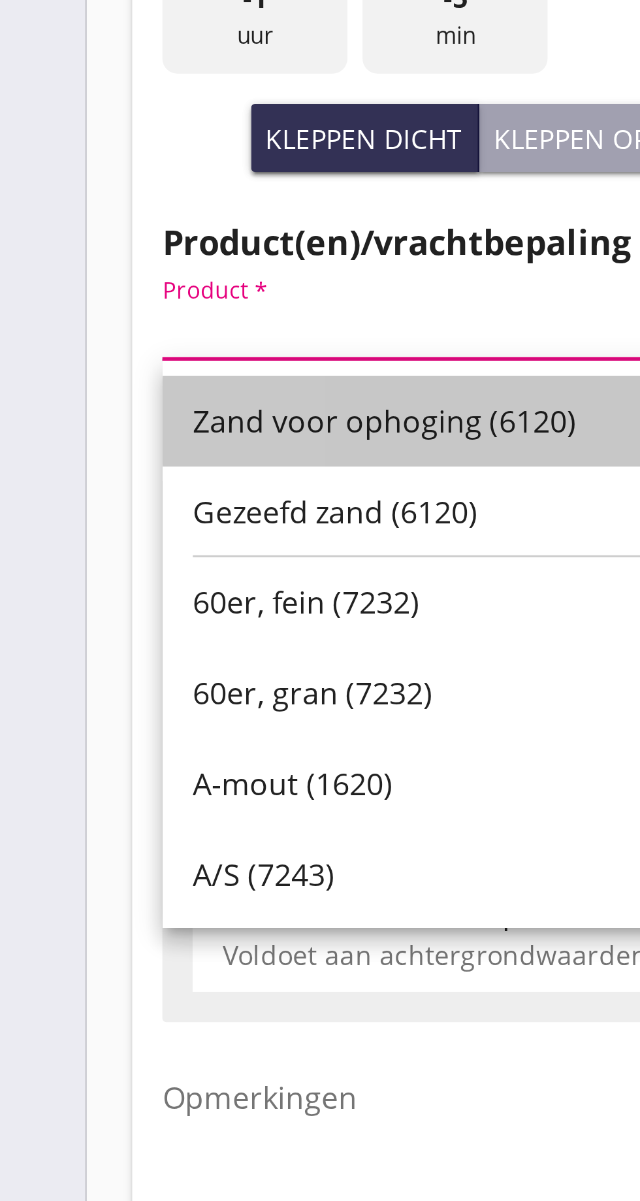
click at [157, 551] on div "Zand voor ophoging (6120)" at bounding box center [170, 558] width 162 height 16
type input "Zand voor ophoging (6120)"
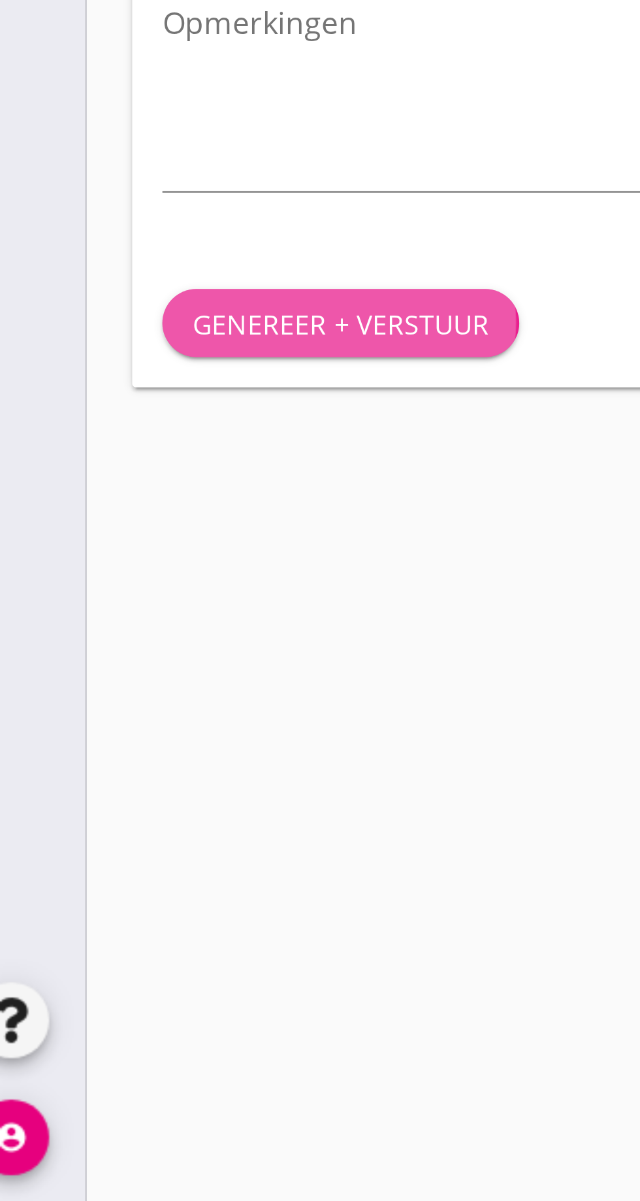
click at [144, 897] on div "Genereer + verstuur" at bounding box center [140, 896] width 103 height 14
